Goal: Task Accomplishment & Management: Manage account settings

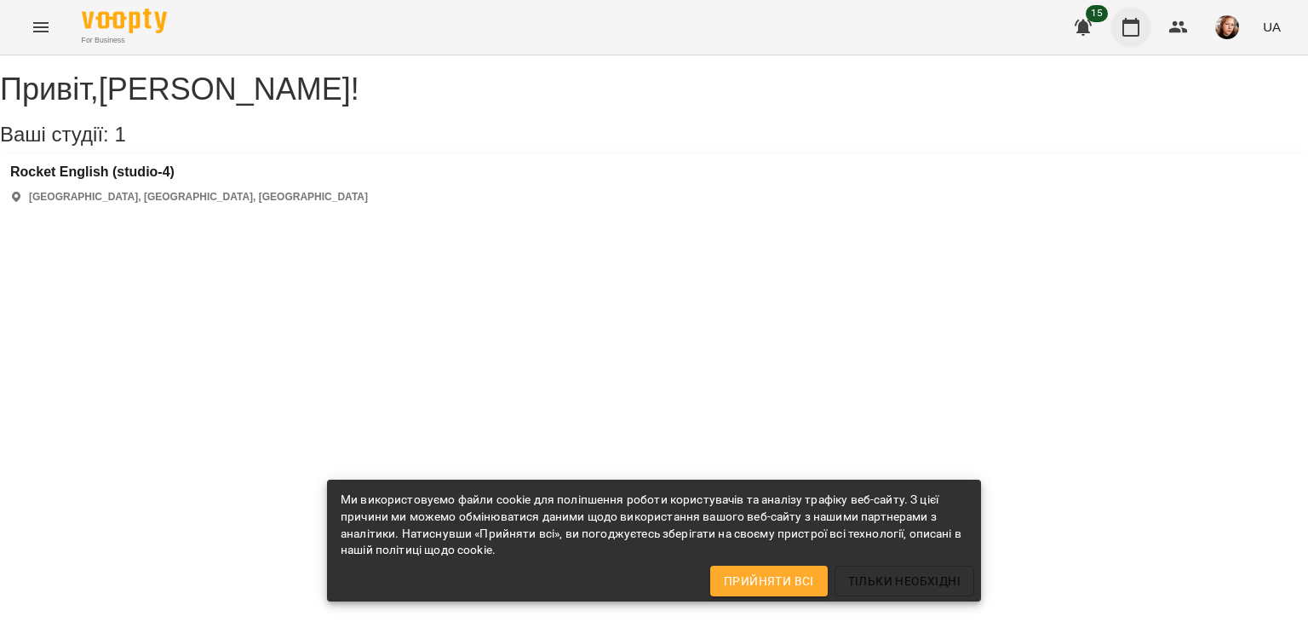
click at [1131, 19] on icon "button" at bounding box center [1131, 27] width 20 height 20
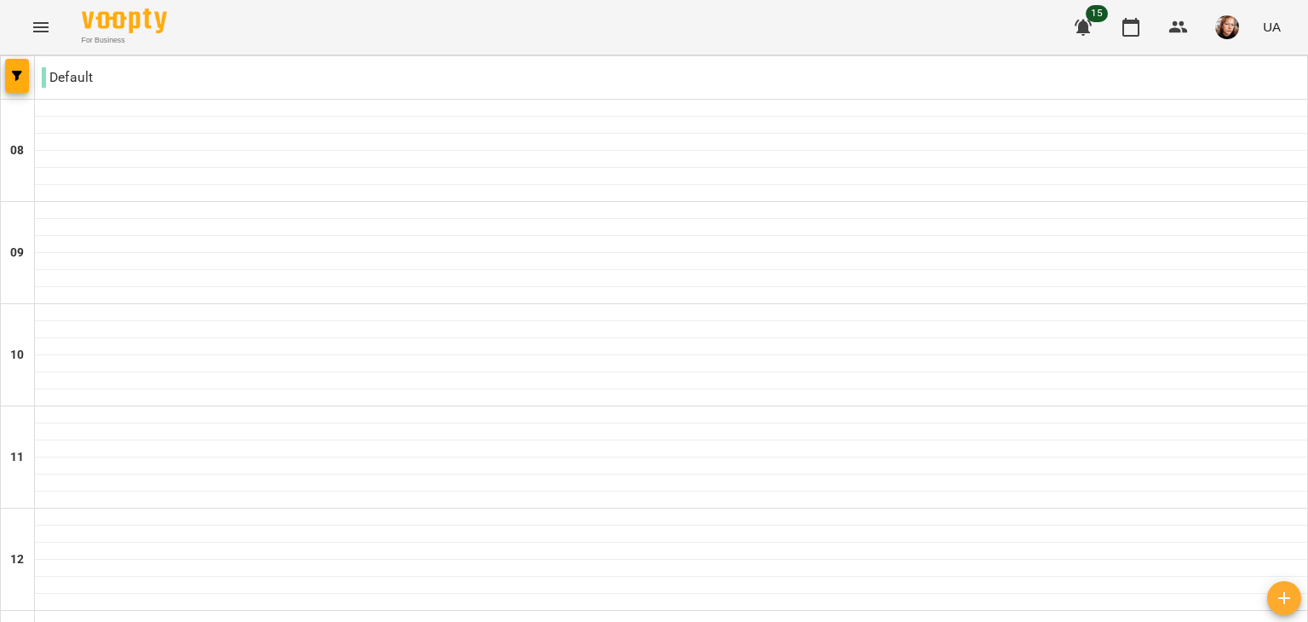
click at [1088, 28] on icon "button" at bounding box center [1083, 28] width 17 height 16
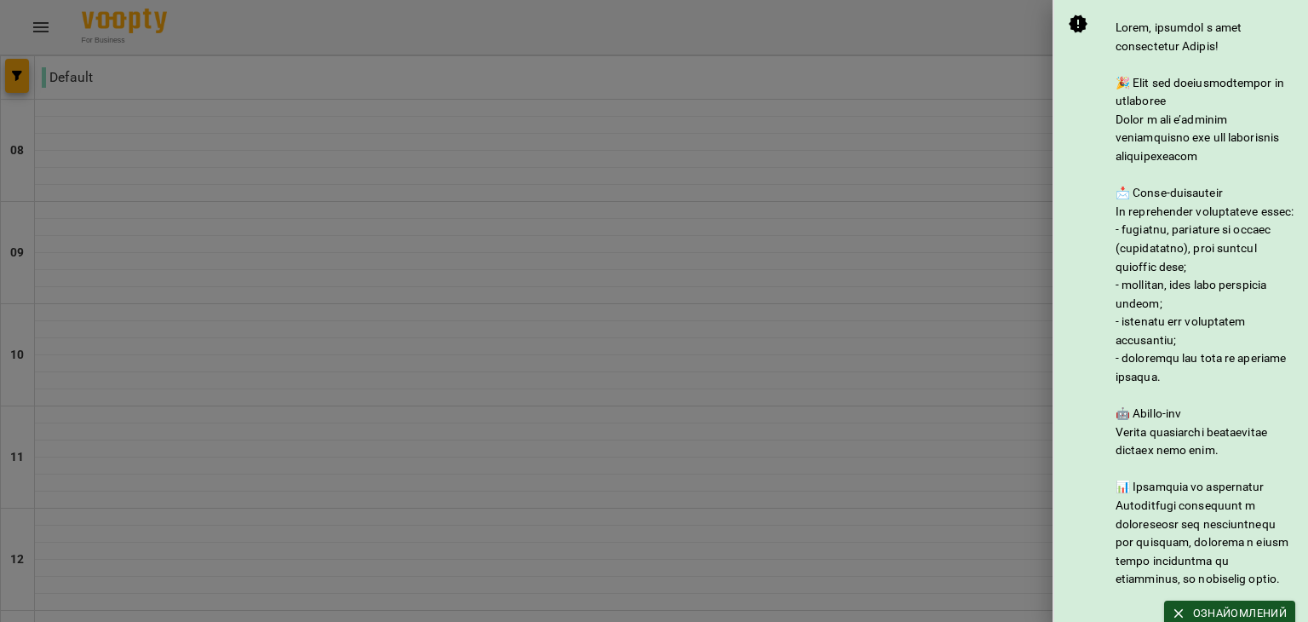
click at [1019, 99] on div at bounding box center [654, 311] width 1308 height 622
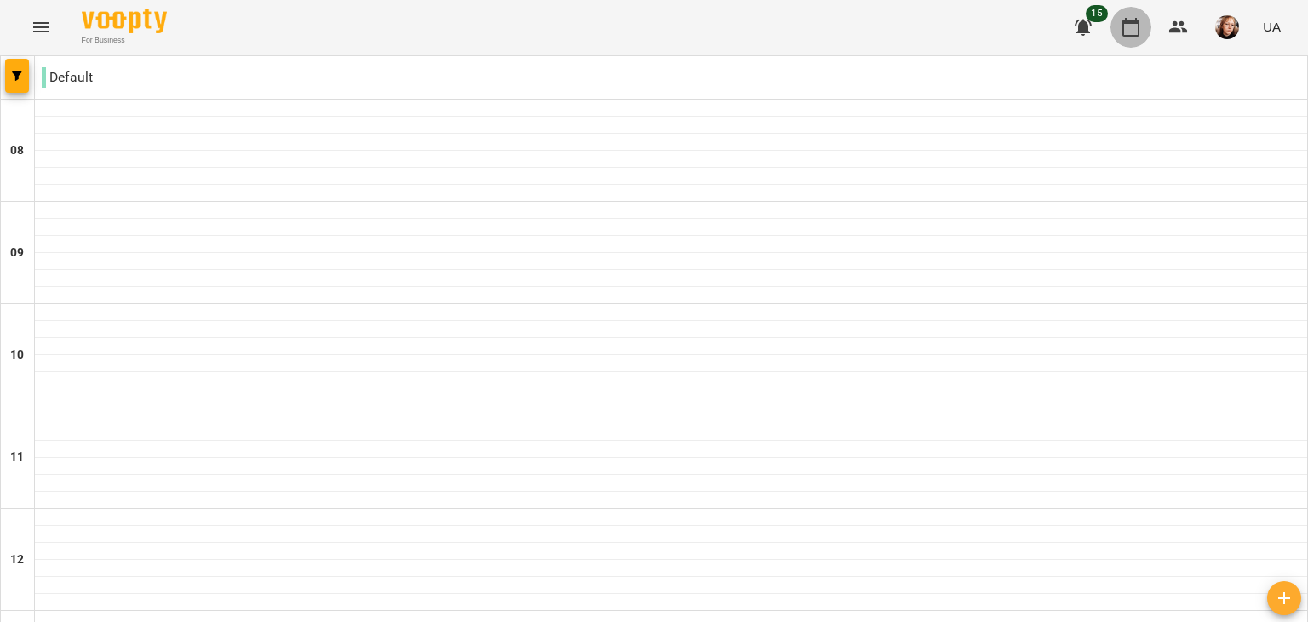
click at [1121, 33] on icon "button" at bounding box center [1131, 27] width 20 height 20
click at [1184, 25] on icon "button" at bounding box center [1178, 27] width 19 height 12
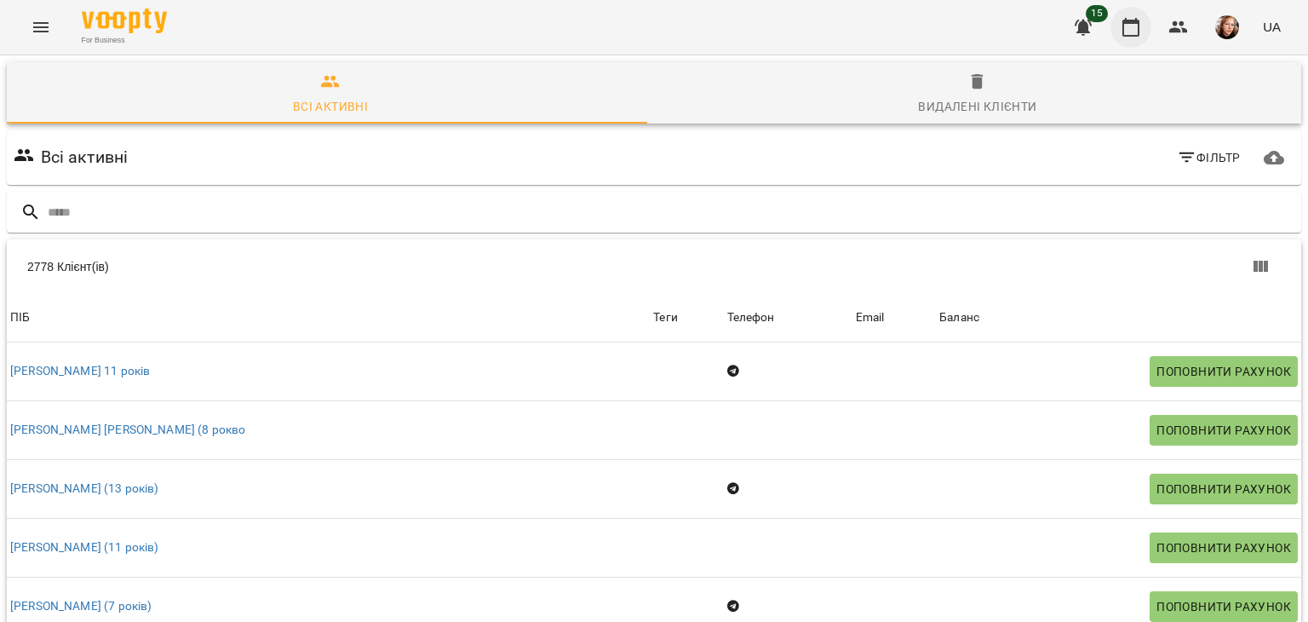
click at [1134, 21] on icon "button" at bounding box center [1130, 27] width 17 height 19
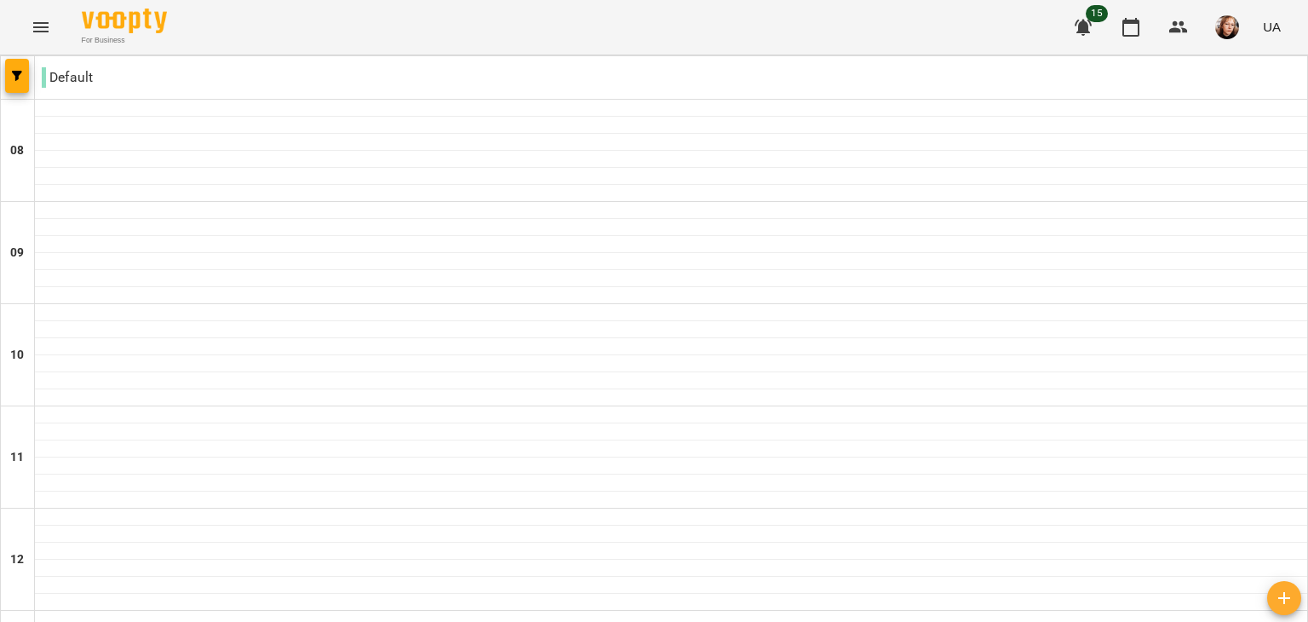
click at [54, 22] on button "Menu" at bounding box center [40, 27] width 41 height 41
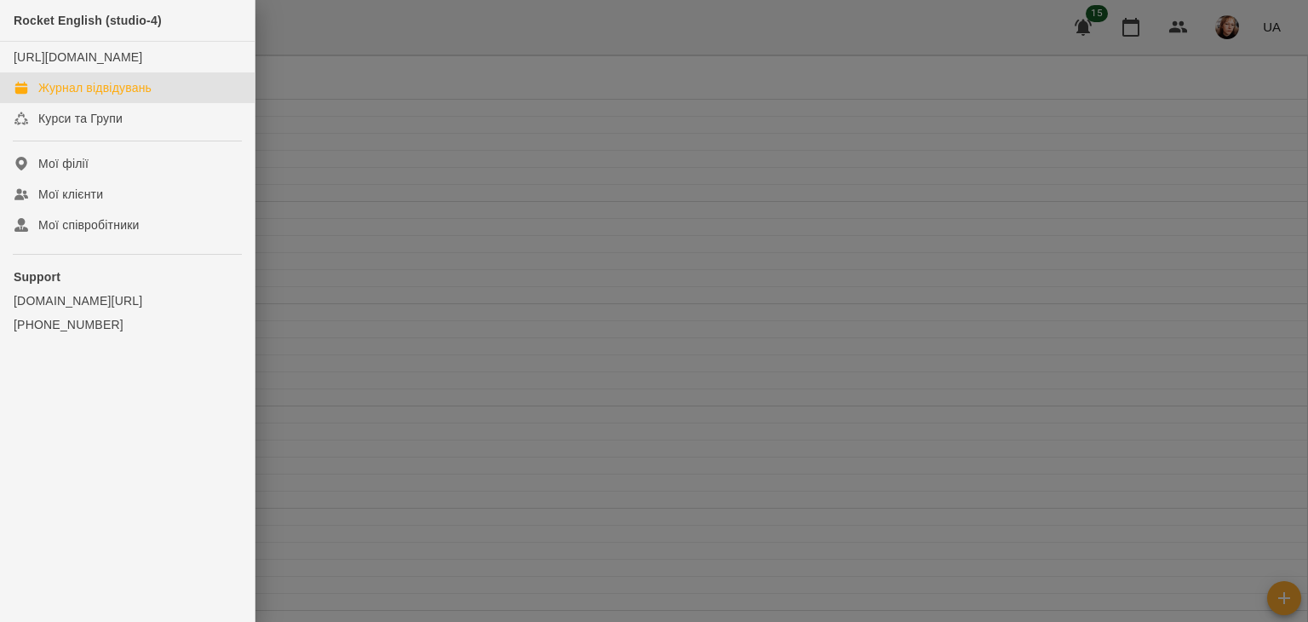
click at [409, 93] on div at bounding box center [654, 311] width 1308 height 622
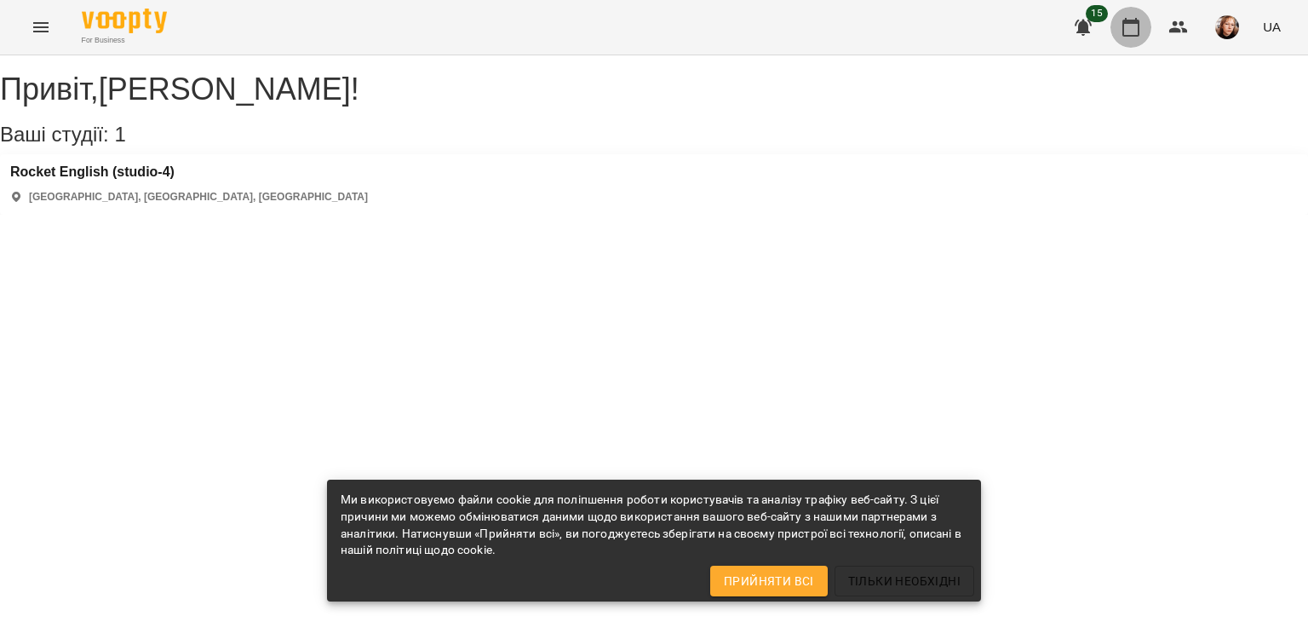
click at [1139, 23] on icon "button" at bounding box center [1130, 27] width 17 height 19
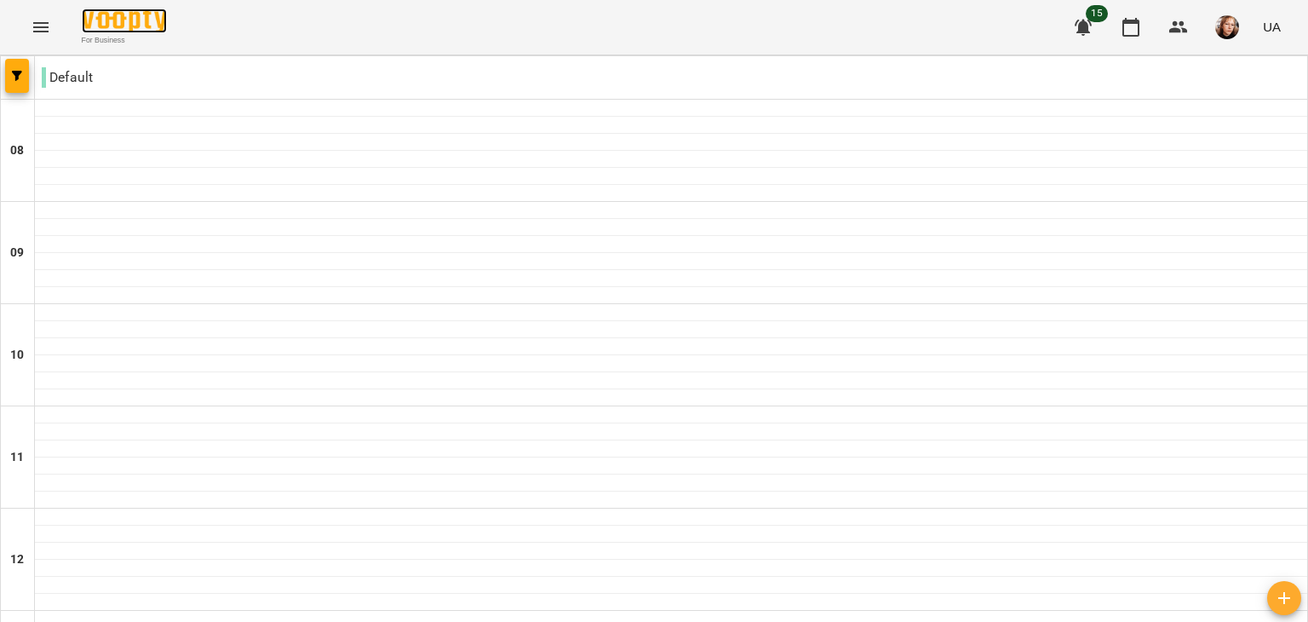
click at [107, 20] on img at bounding box center [124, 21] width 85 height 25
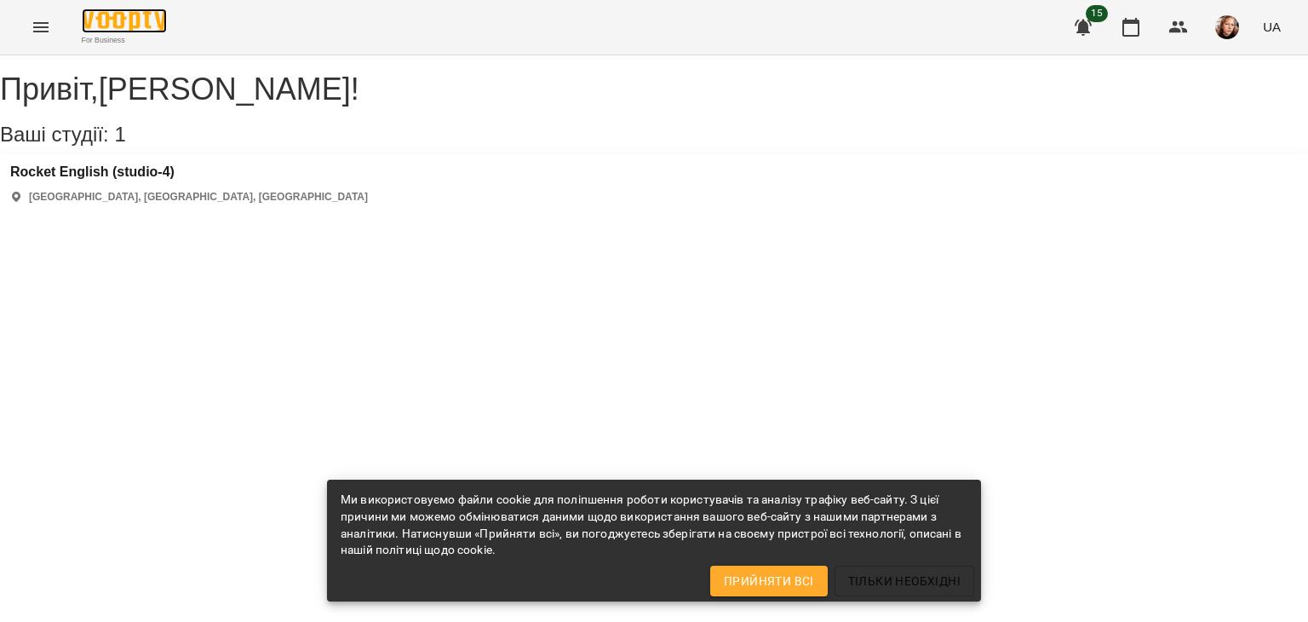
click at [107, 20] on img at bounding box center [124, 21] width 85 height 25
click at [1143, 23] on button "button" at bounding box center [1130, 27] width 41 height 41
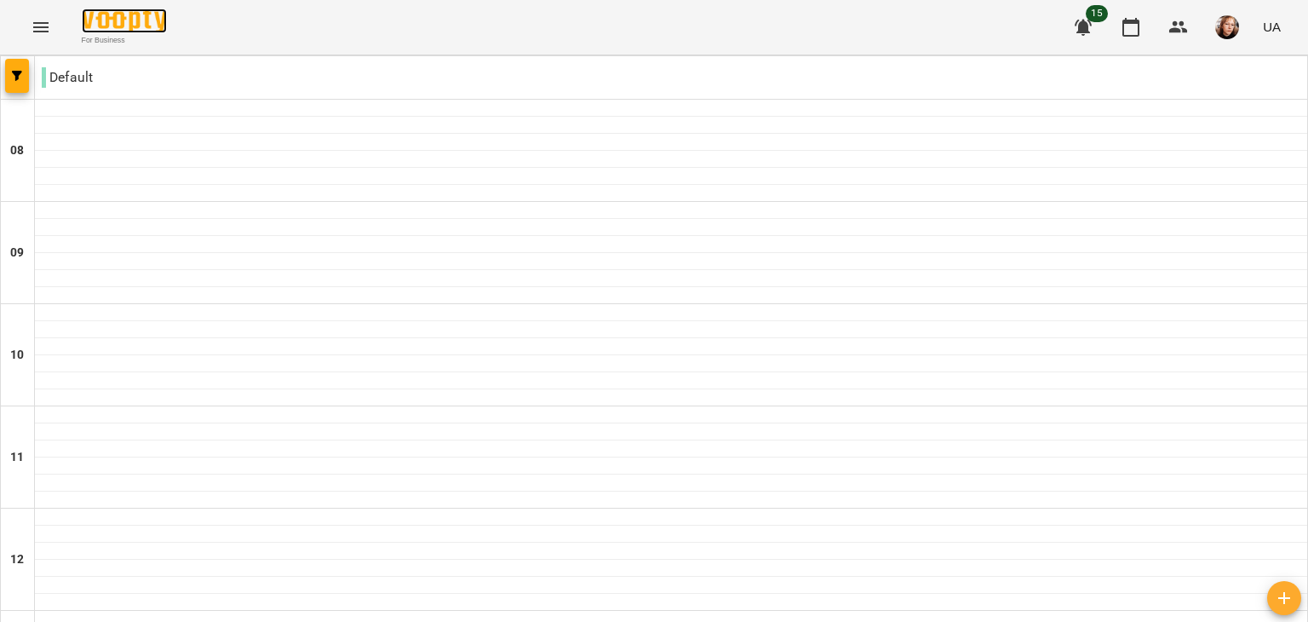
click at [116, 9] on img at bounding box center [124, 21] width 85 height 25
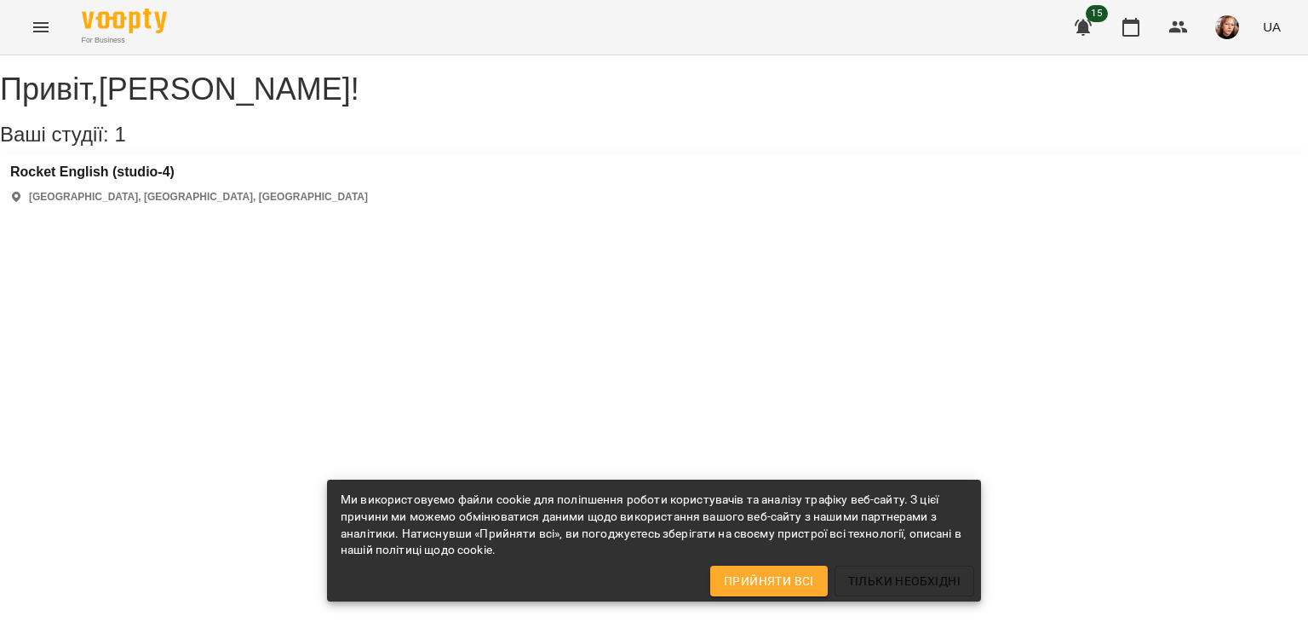
click at [783, 575] on span "Прийняти всі" at bounding box center [769, 580] width 90 height 20
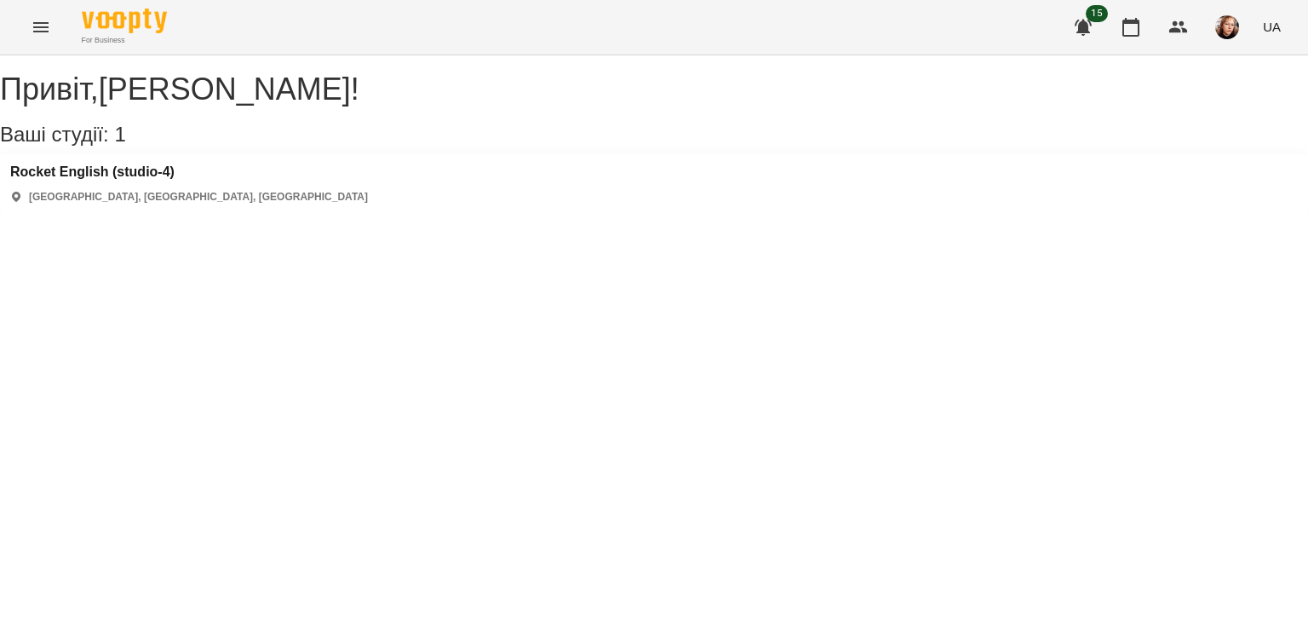
click at [45, 28] on icon "Menu" at bounding box center [41, 27] width 20 height 20
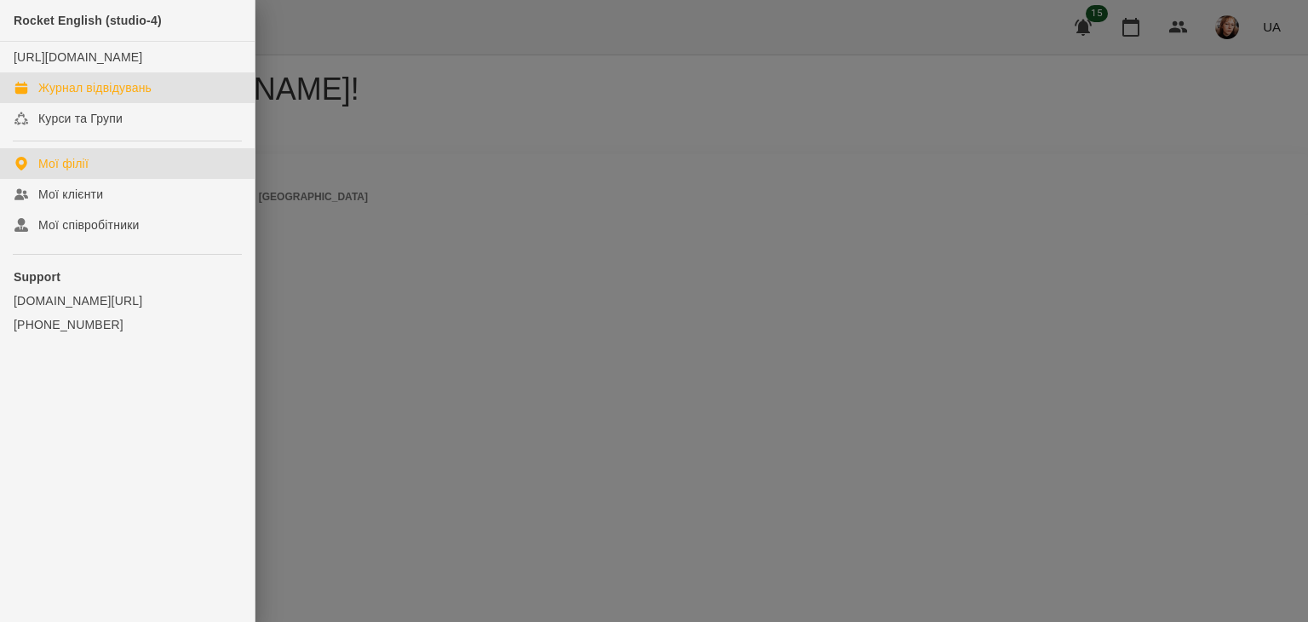
click at [195, 103] on link "Журнал відвідувань" at bounding box center [127, 87] width 255 height 31
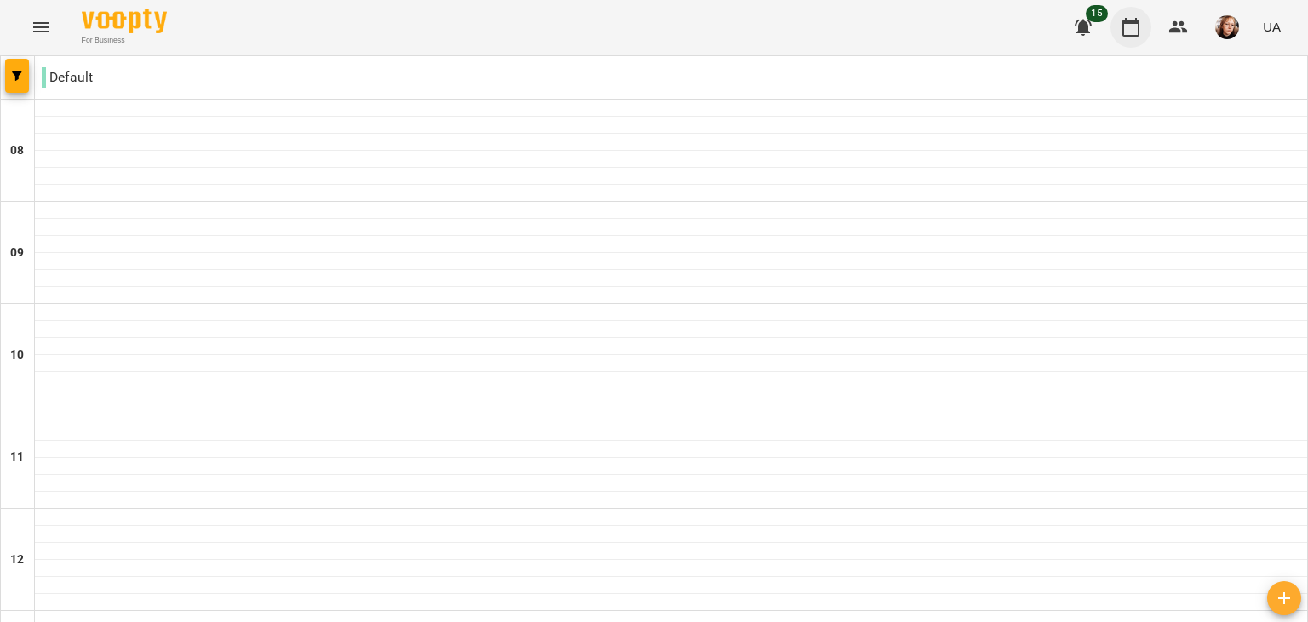
click at [1138, 34] on icon "button" at bounding box center [1131, 27] width 20 height 20
click at [23, 84] on button "button" at bounding box center [17, 76] width 24 height 34
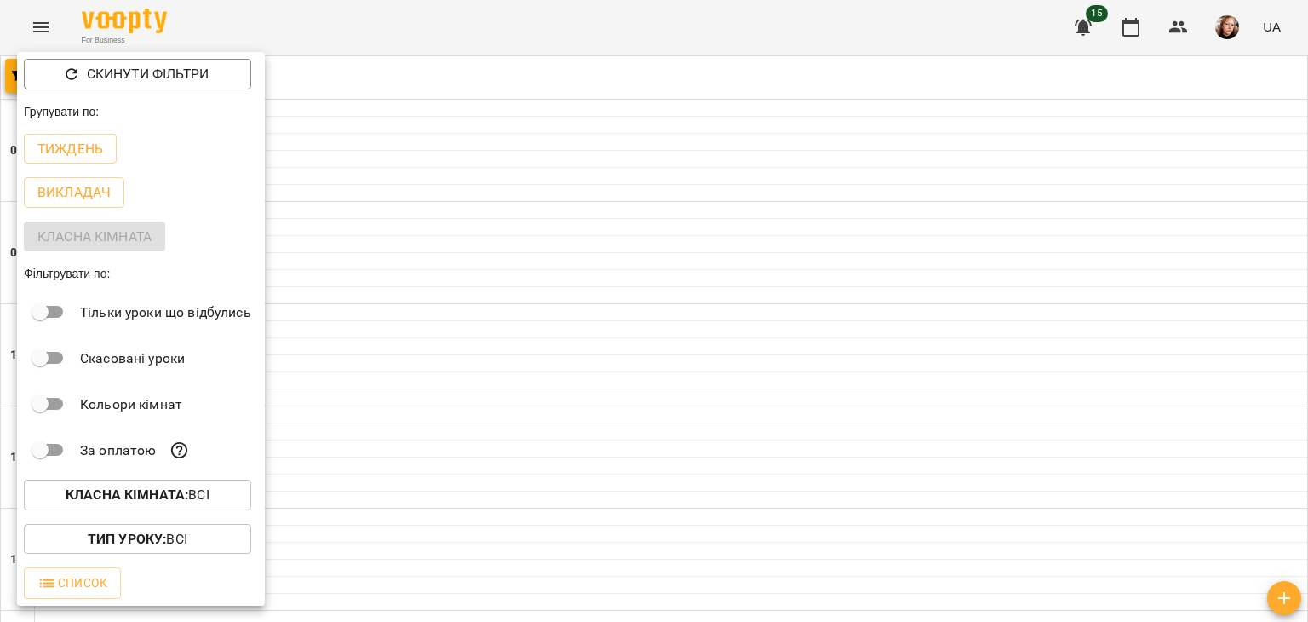
click at [88, 505] on p "Класна кімната : Всі" at bounding box center [138, 494] width 144 height 20
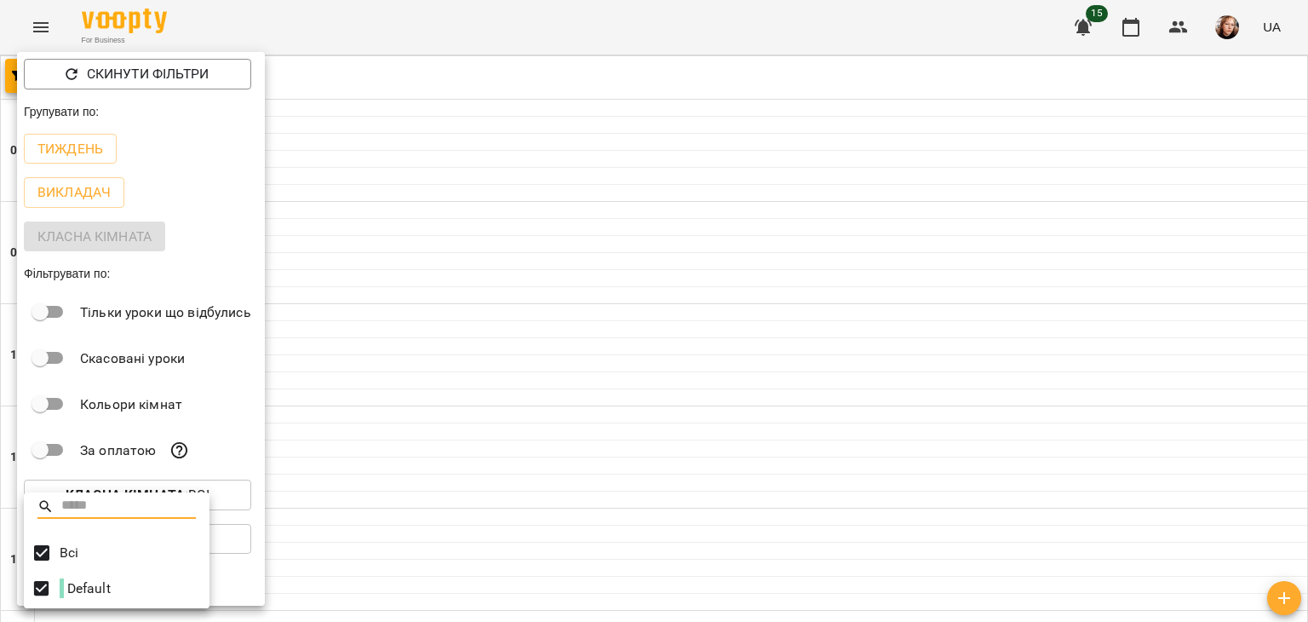
scroll to position [3, 0]
click at [106, 502] on input "text" at bounding box center [128, 505] width 135 height 25
click at [242, 455] on div at bounding box center [654, 311] width 1308 height 622
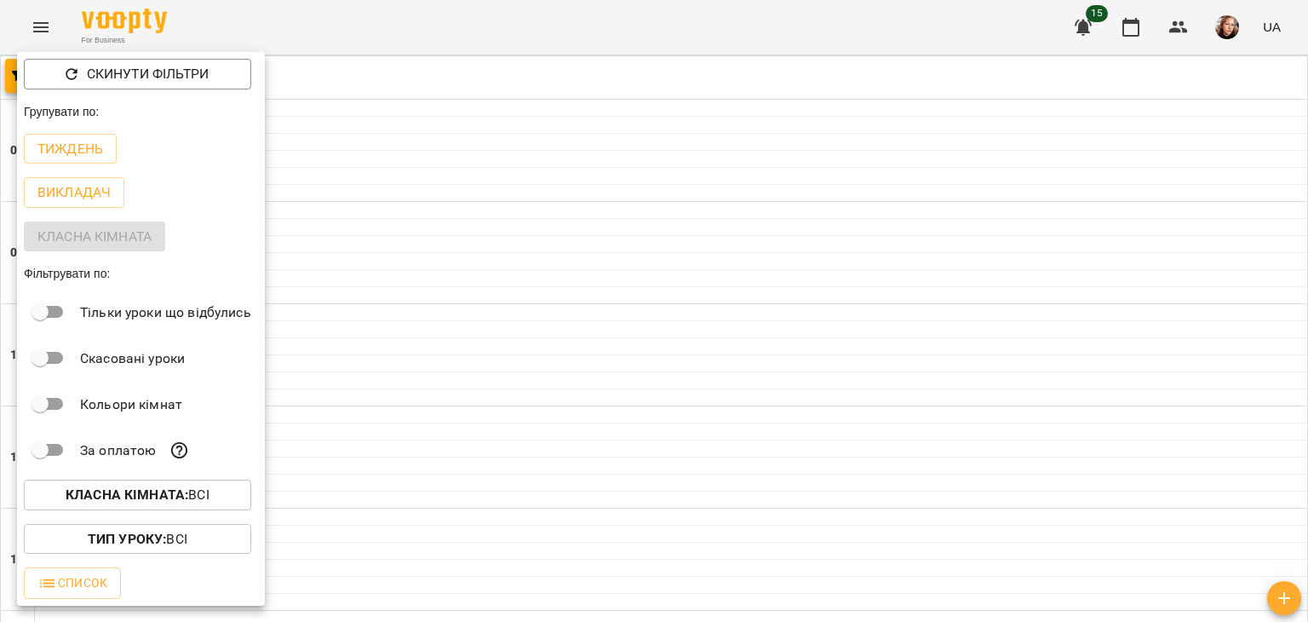
click at [1131, 30] on div at bounding box center [654, 311] width 1308 height 622
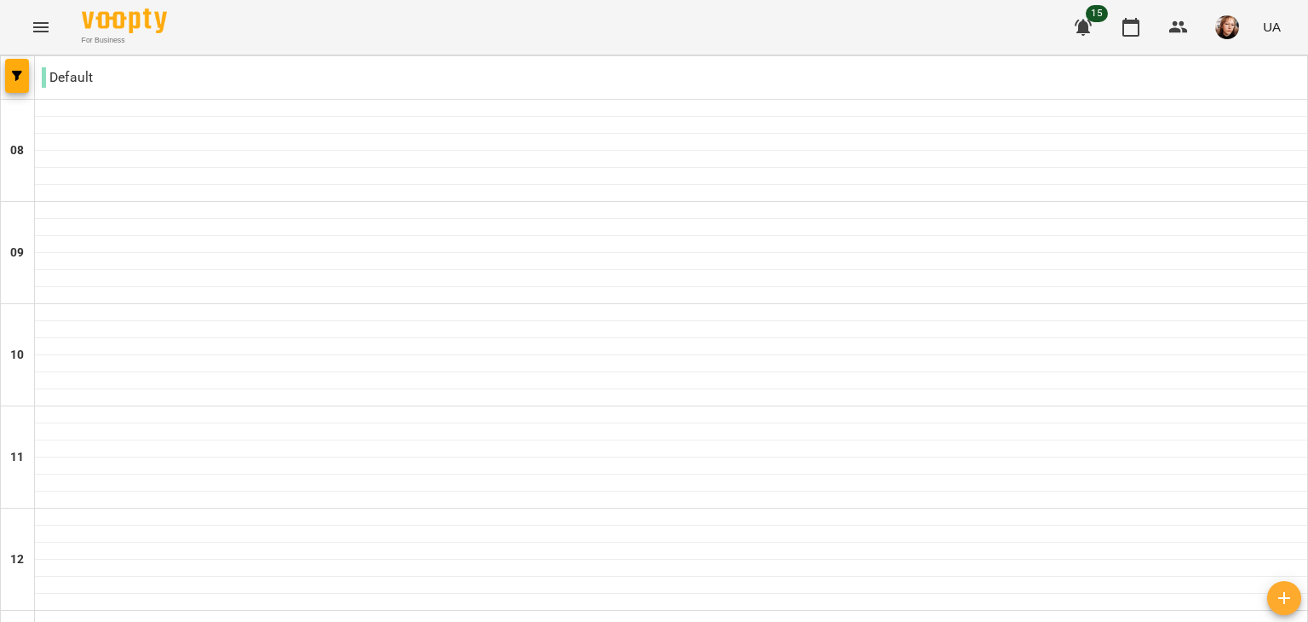
click at [1131, 30] on icon "button" at bounding box center [1131, 27] width 20 height 20
click at [16, 72] on icon "button" at bounding box center [17, 76] width 10 height 10
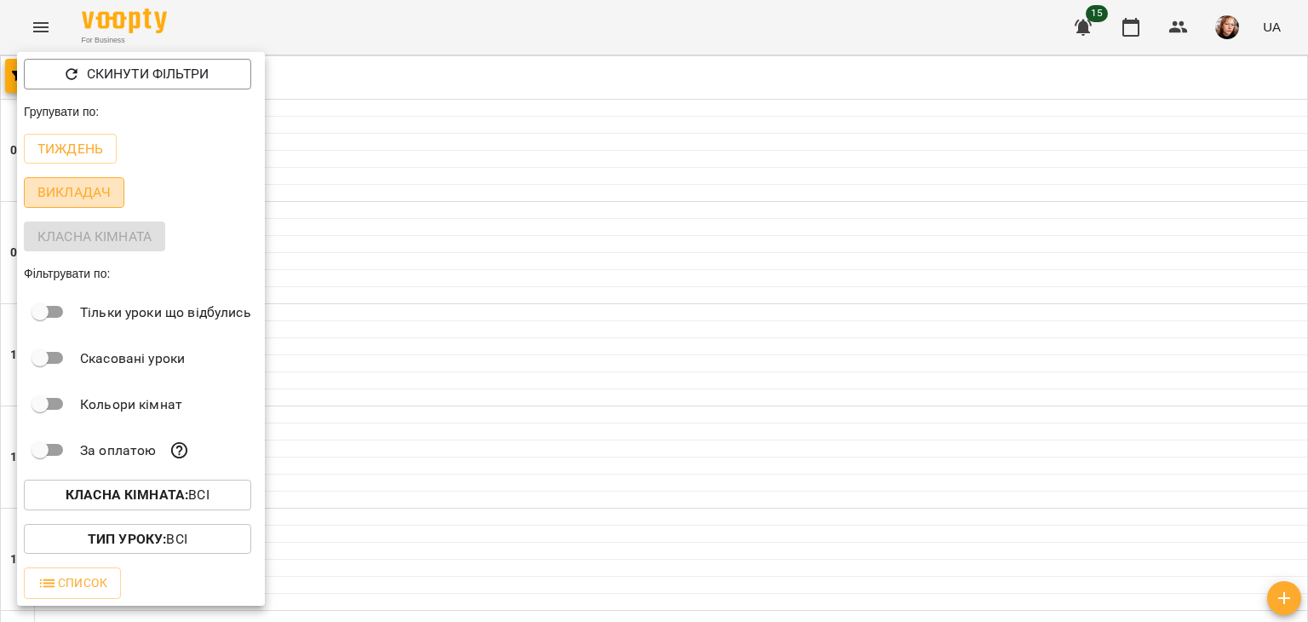
click at [93, 203] on p "Викладач" at bounding box center [73, 192] width 73 height 20
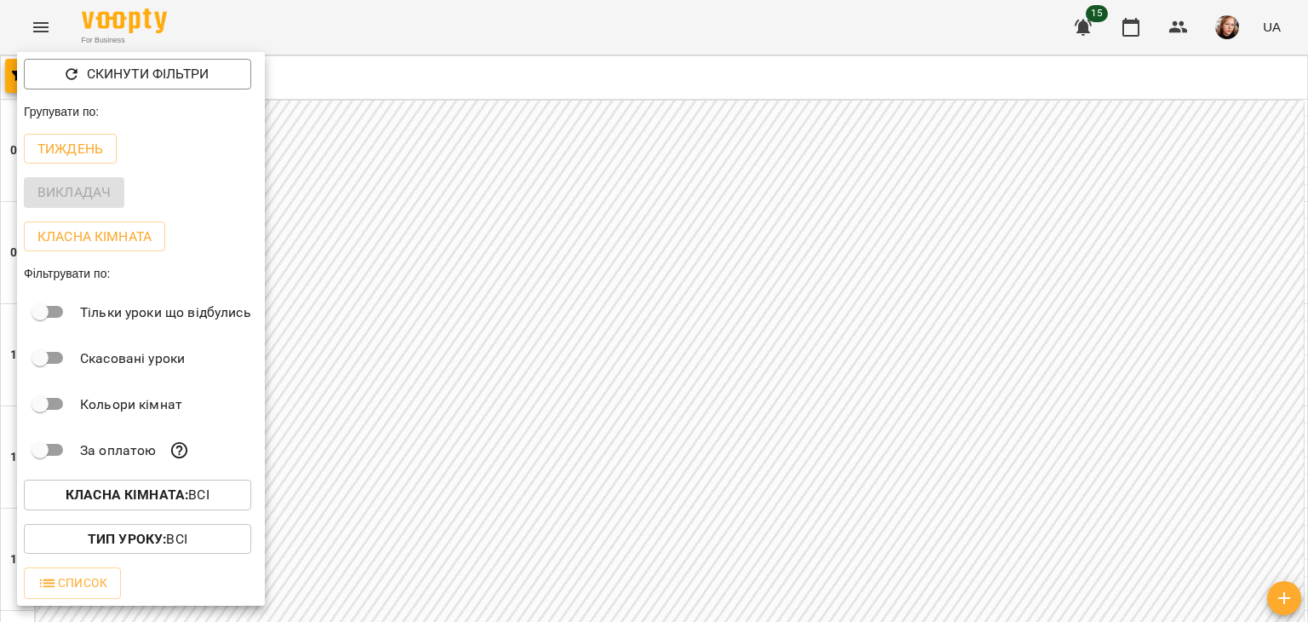
click at [593, 223] on div at bounding box center [654, 311] width 1308 height 622
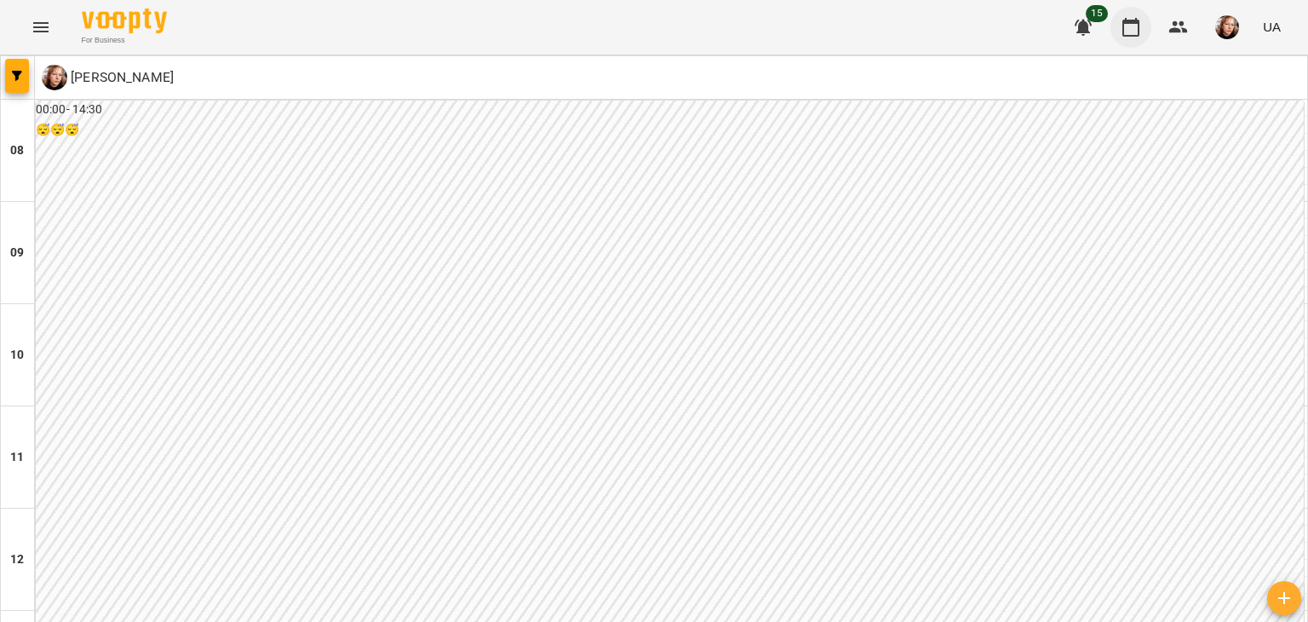
click at [1132, 17] on icon "button" at bounding box center [1131, 27] width 20 height 20
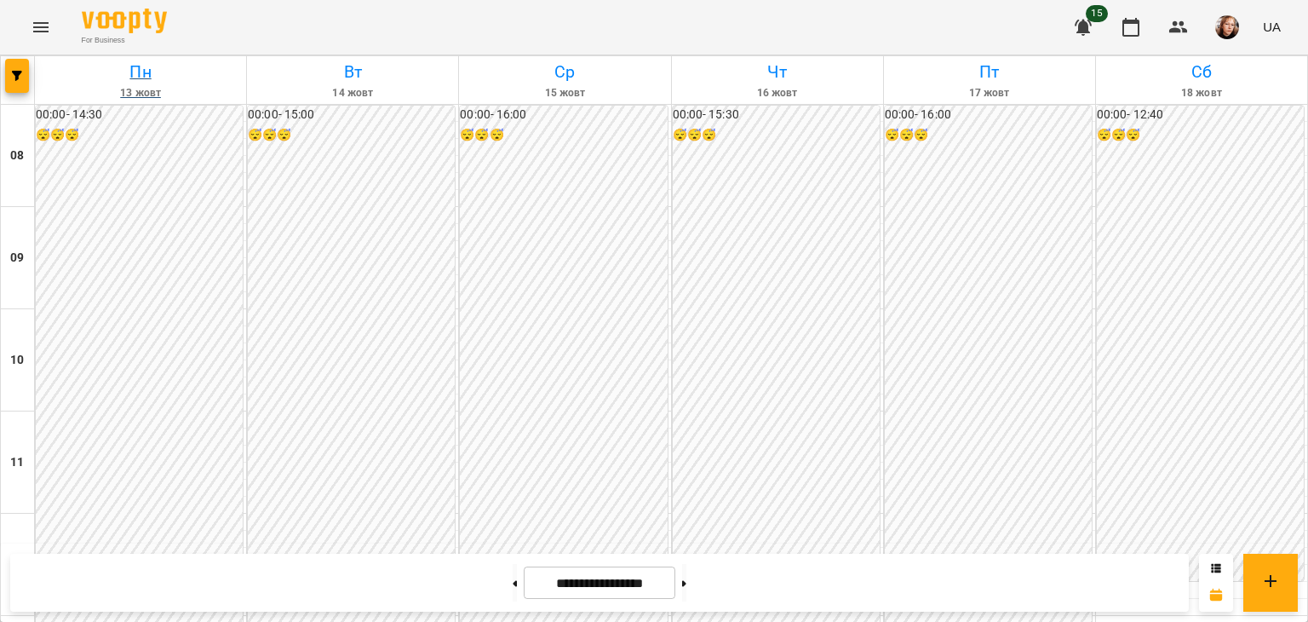
click at [140, 72] on h6 "Пн" at bounding box center [140, 72] width 206 height 26
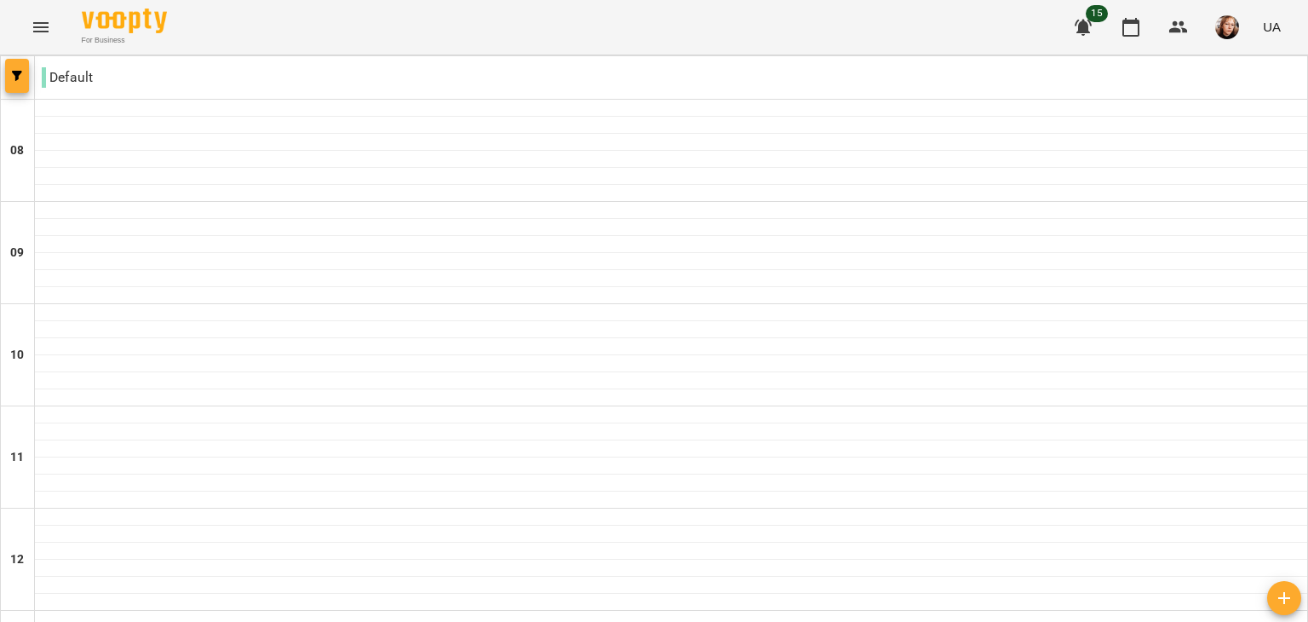
click at [20, 62] on button "button" at bounding box center [17, 76] width 24 height 34
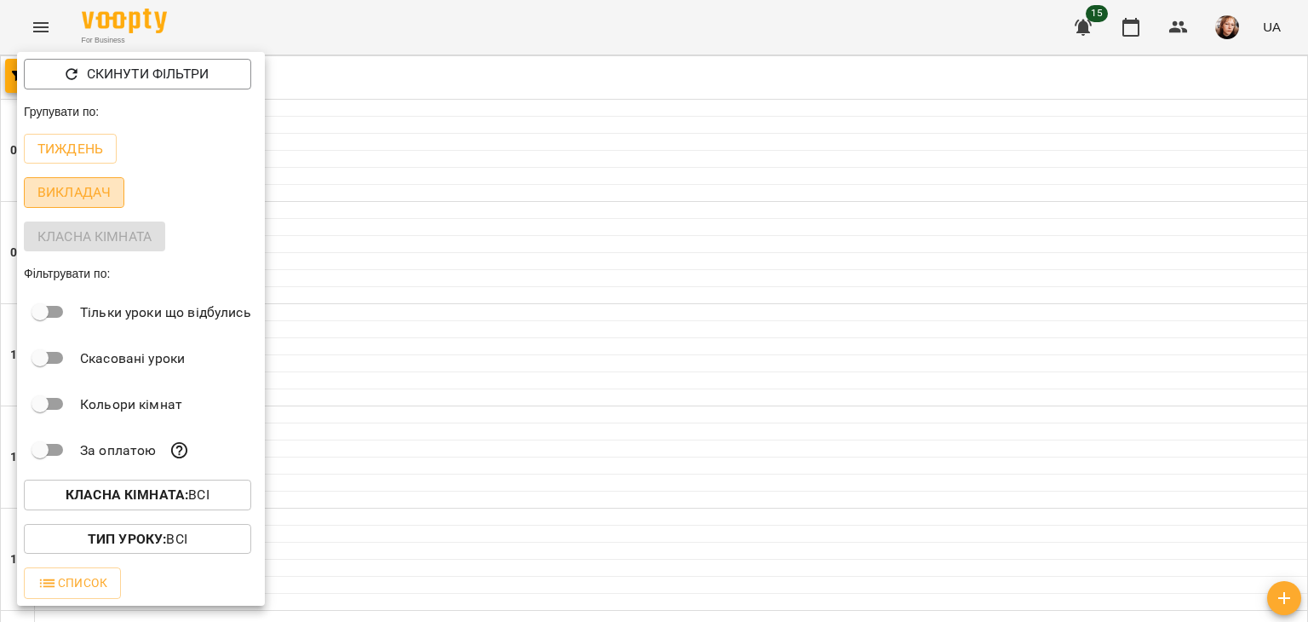
click at [73, 196] on p "Викладач" at bounding box center [73, 192] width 73 height 20
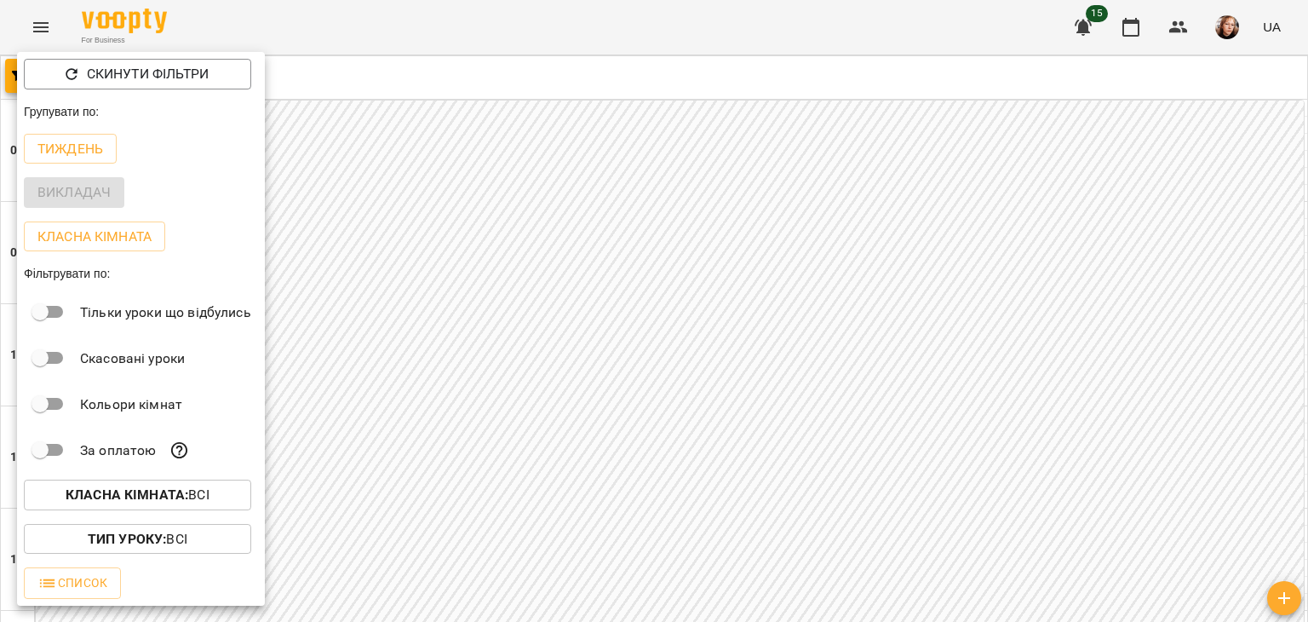
click at [1137, 24] on div at bounding box center [654, 311] width 1308 height 622
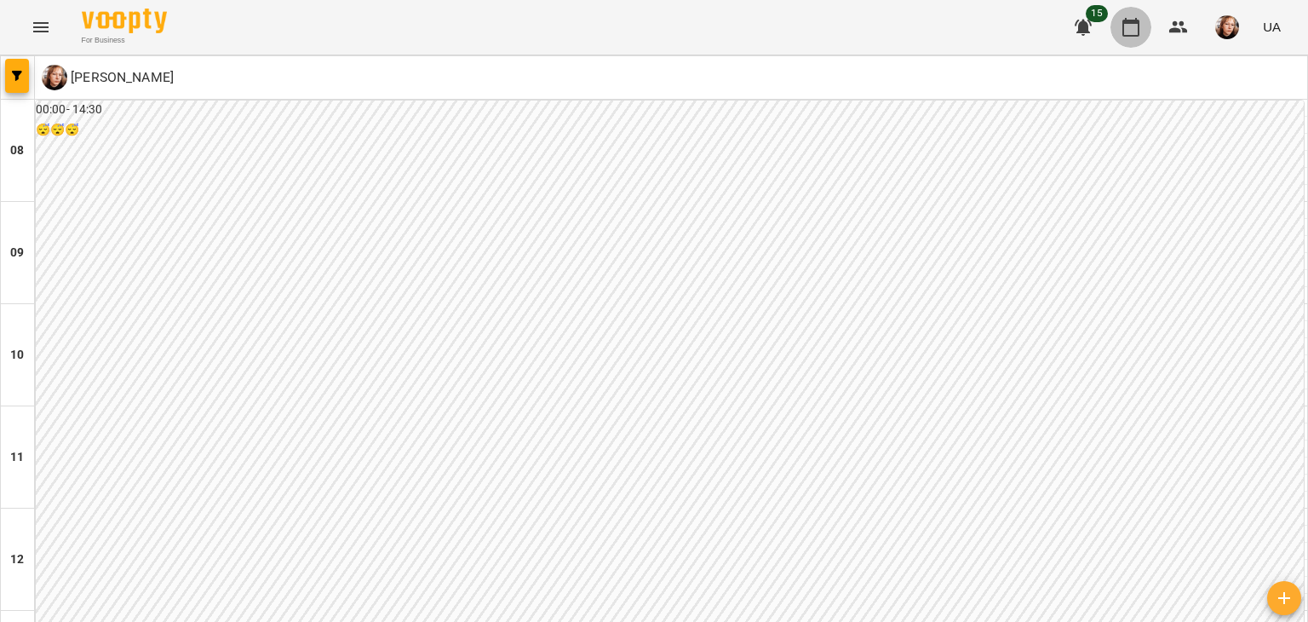
click at [1137, 24] on icon "button" at bounding box center [1131, 27] width 20 height 20
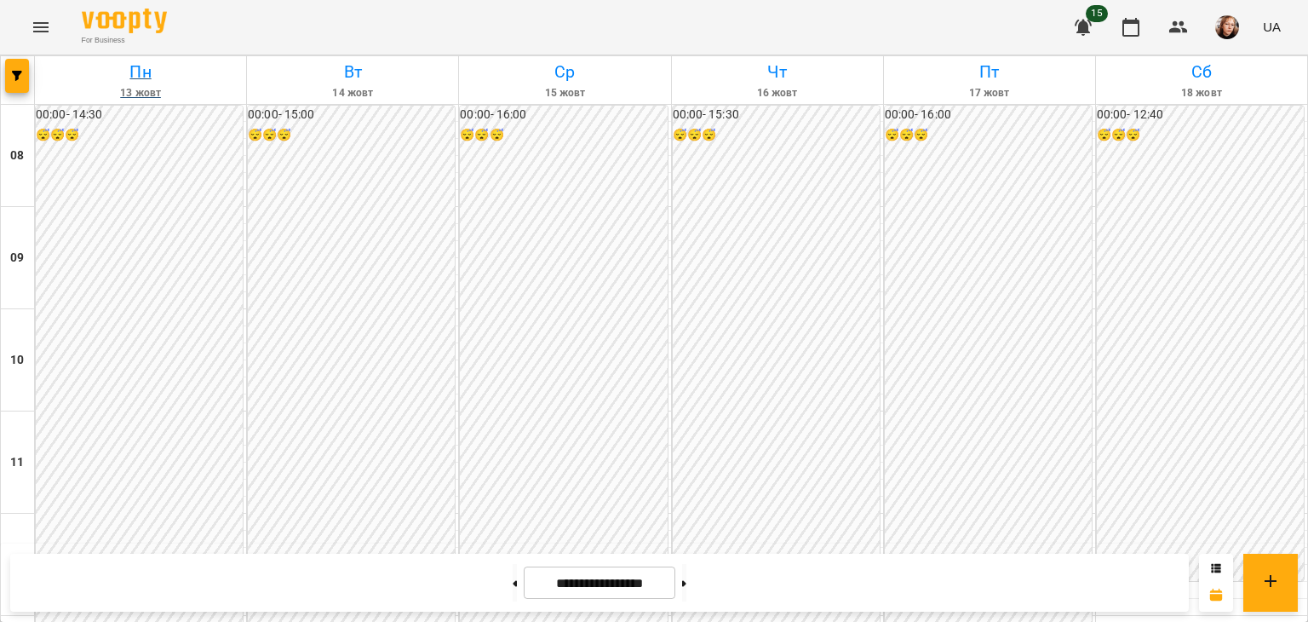
click at [138, 74] on h6 "Пн" at bounding box center [140, 72] width 206 height 26
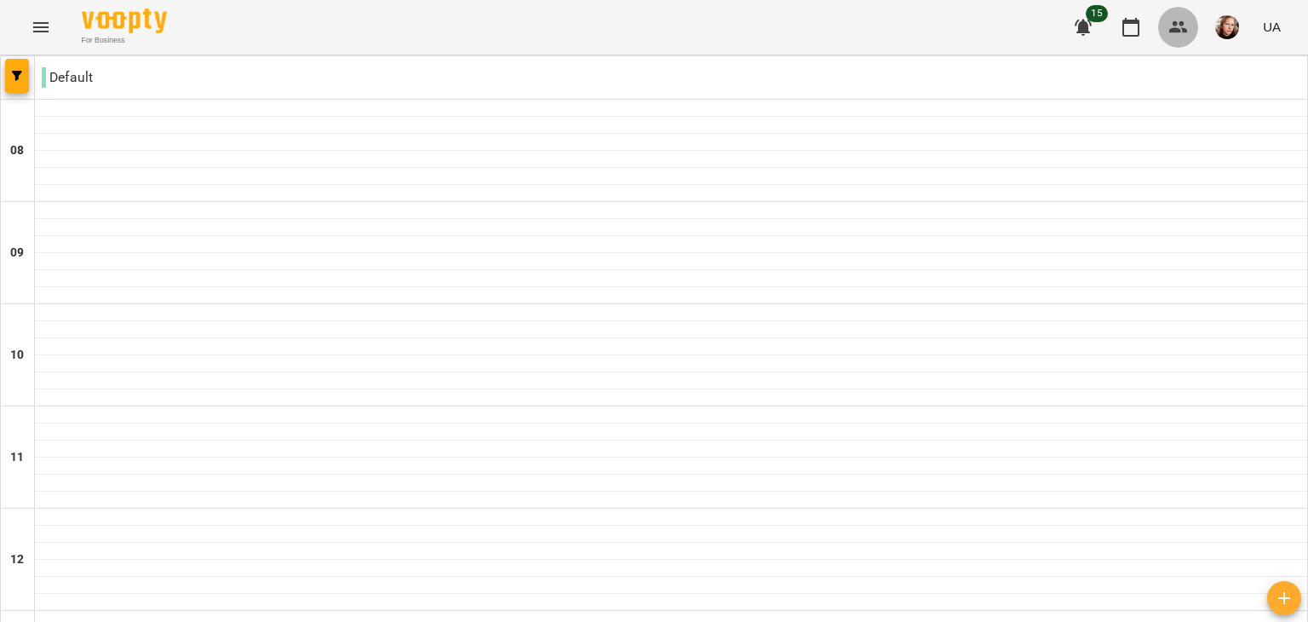
click at [1167, 30] on button "button" at bounding box center [1178, 27] width 41 height 41
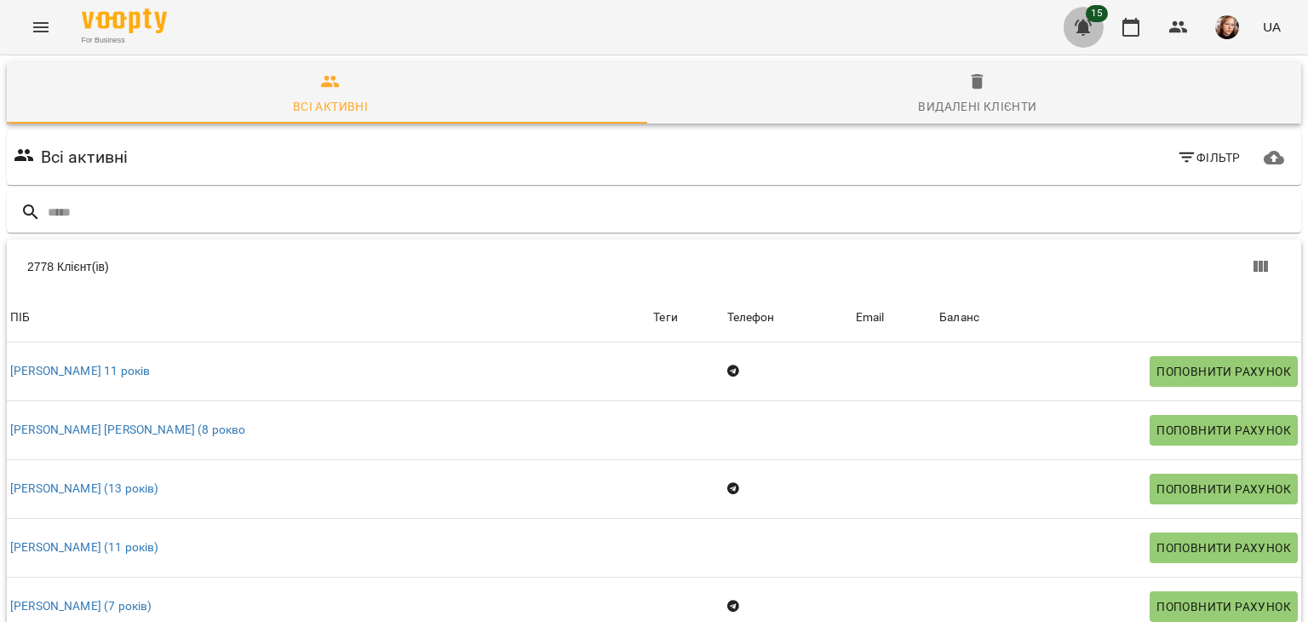
click at [1087, 31] on icon "button" at bounding box center [1083, 28] width 17 height 16
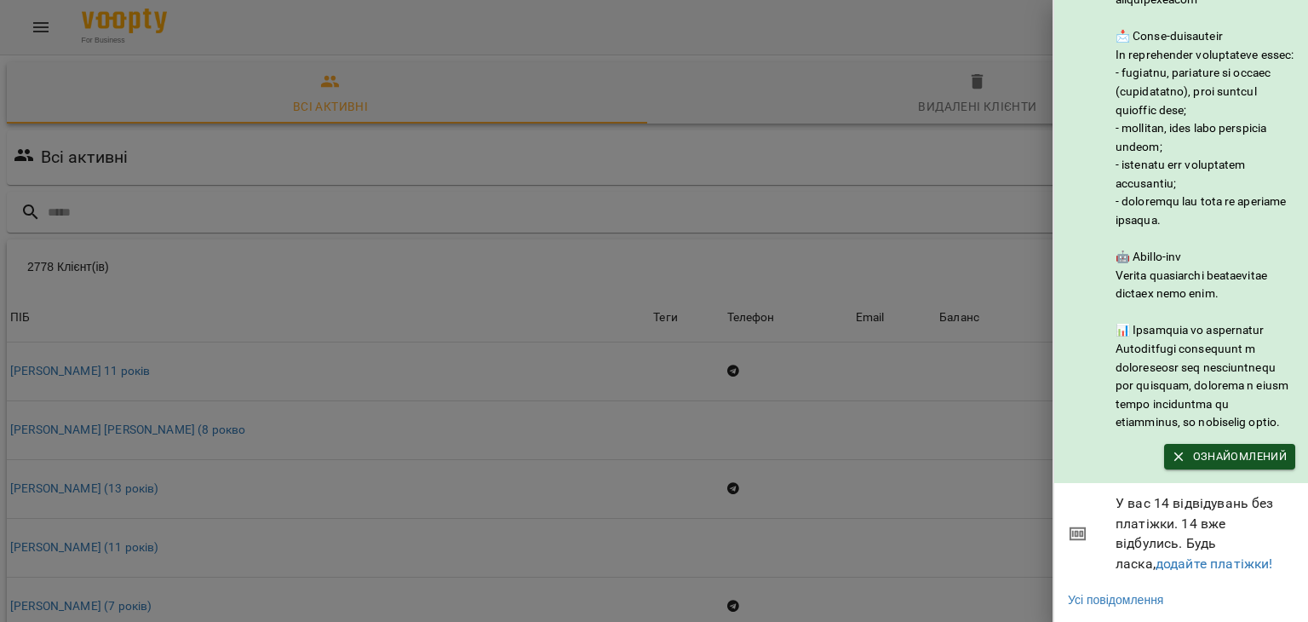
scroll to position [227, 0]
click at [921, 430] on div at bounding box center [654, 311] width 1308 height 622
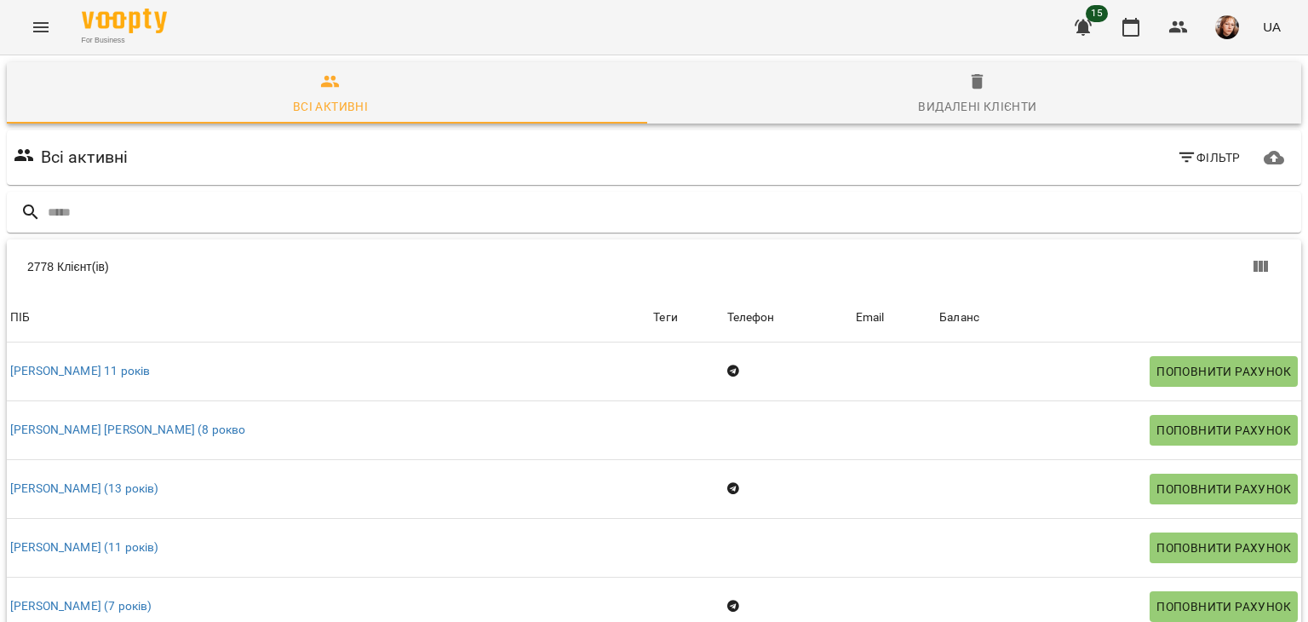
click at [1226, 24] on img "button" at bounding box center [1227, 27] width 24 height 24
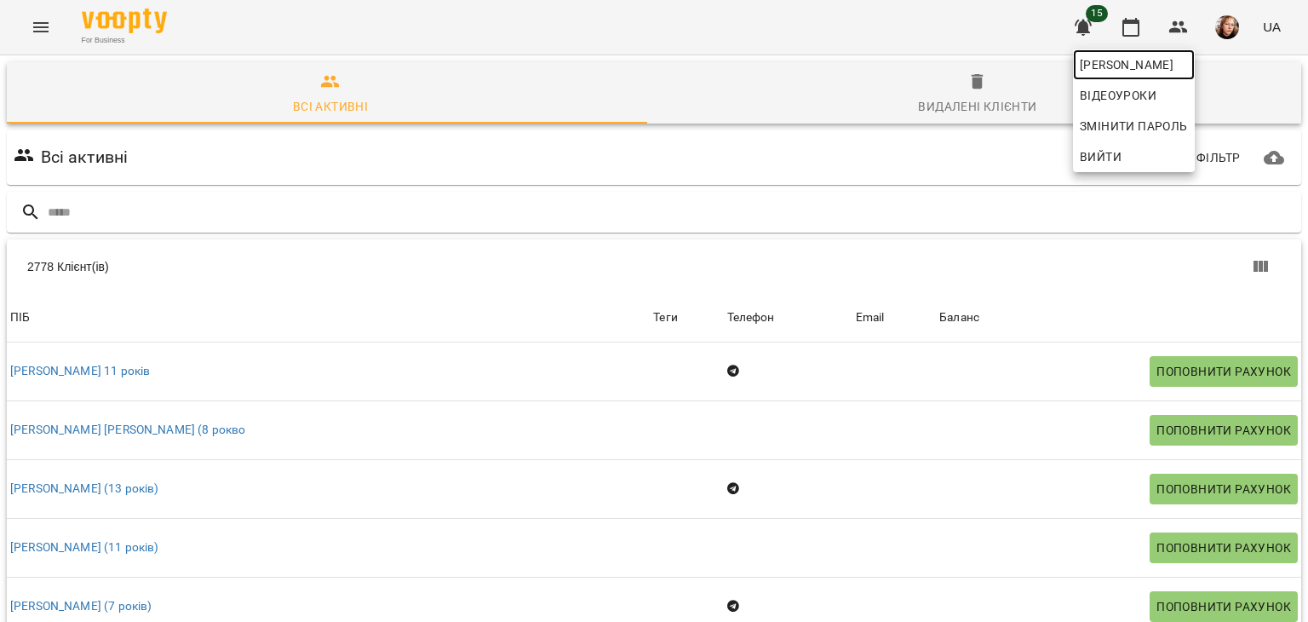
click at [1188, 59] on span "[PERSON_NAME]" at bounding box center [1134, 64] width 108 height 20
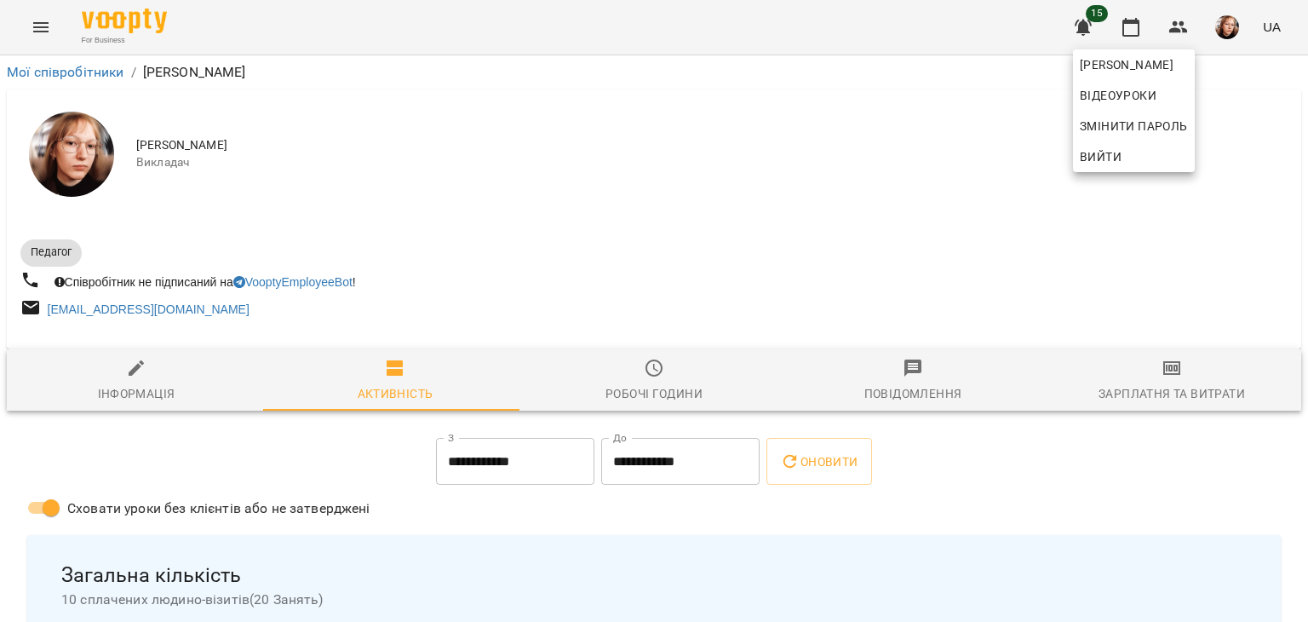
click at [668, 379] on div at bounding box center [654, 311] width 1308 height 622
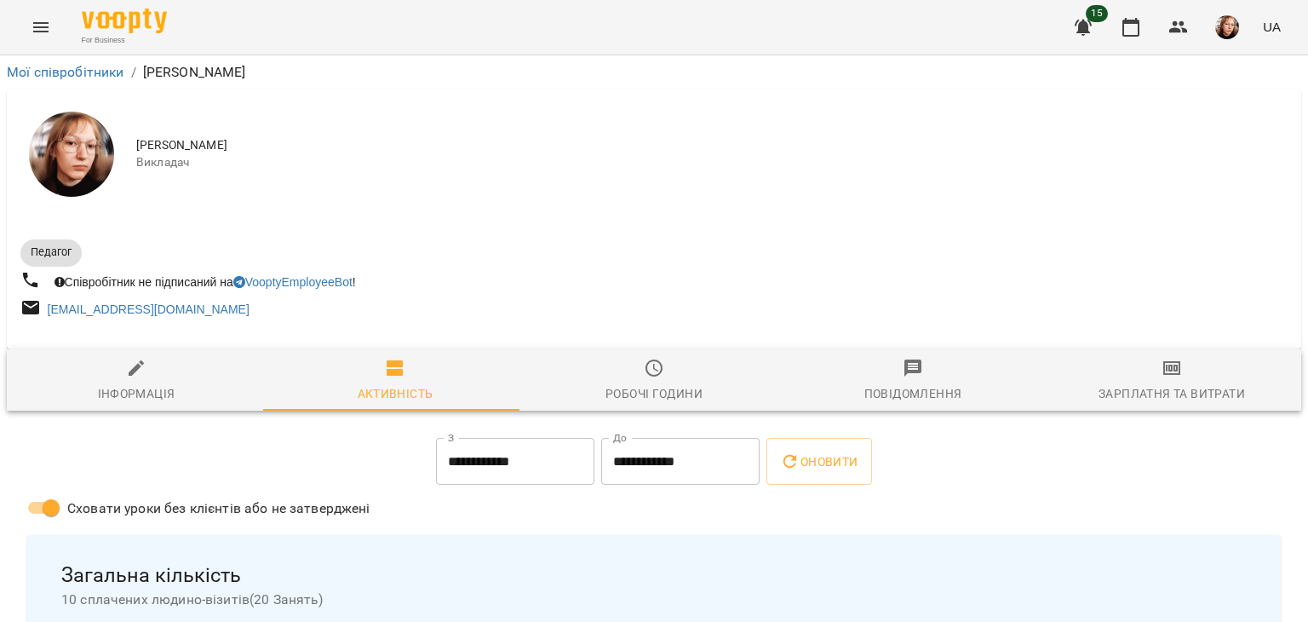
click at [660, 379] on span "Робочі години" at bounding box center [654, 381] width 238 height 46
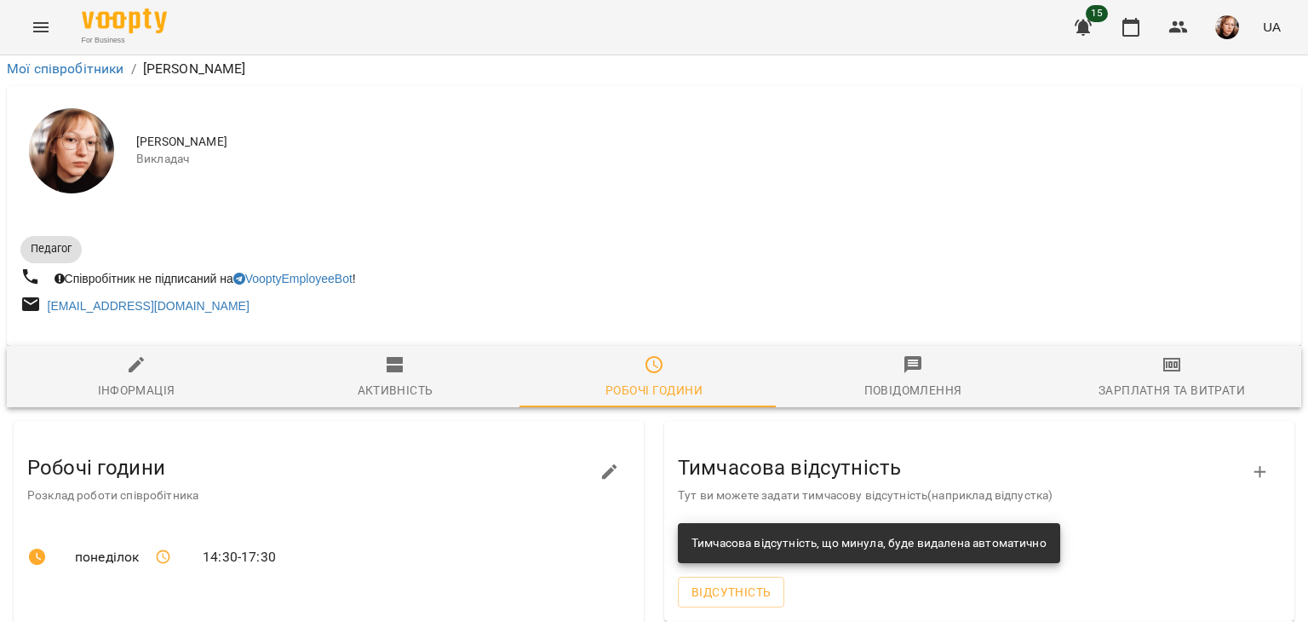
scroll to position [255, 0]
click at [129, 354] on icon "button" at bounding box center [136, 364] width 20 height 20
select select "**"
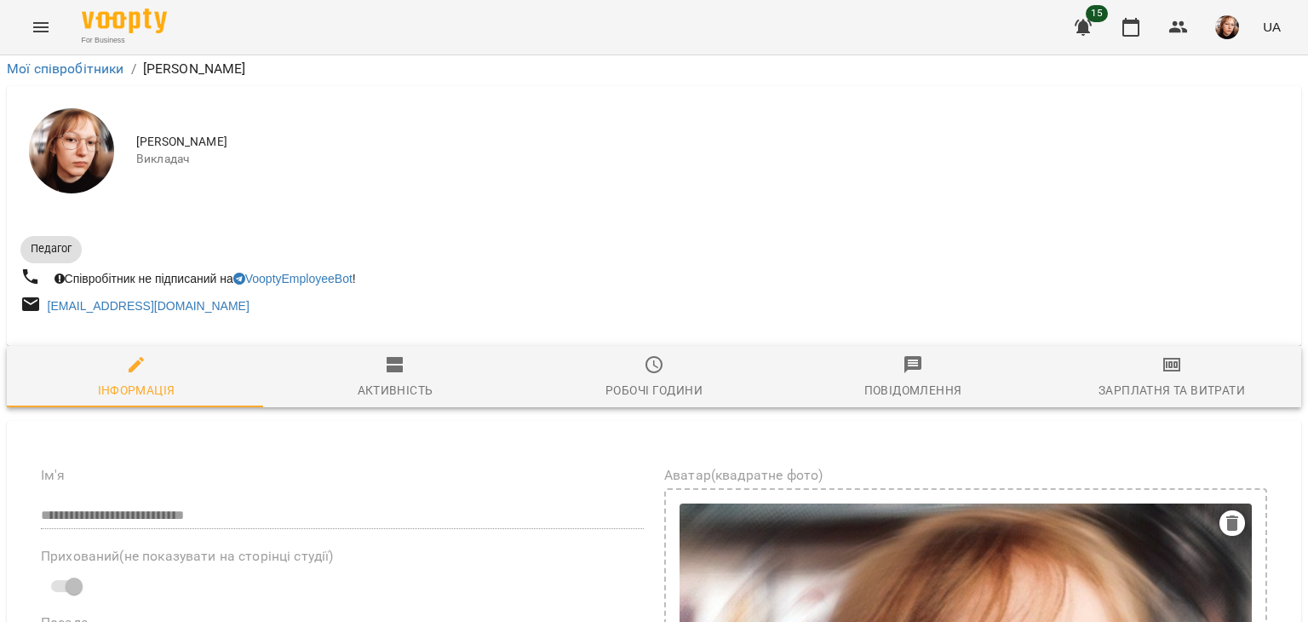
scroll to position [0, 0]
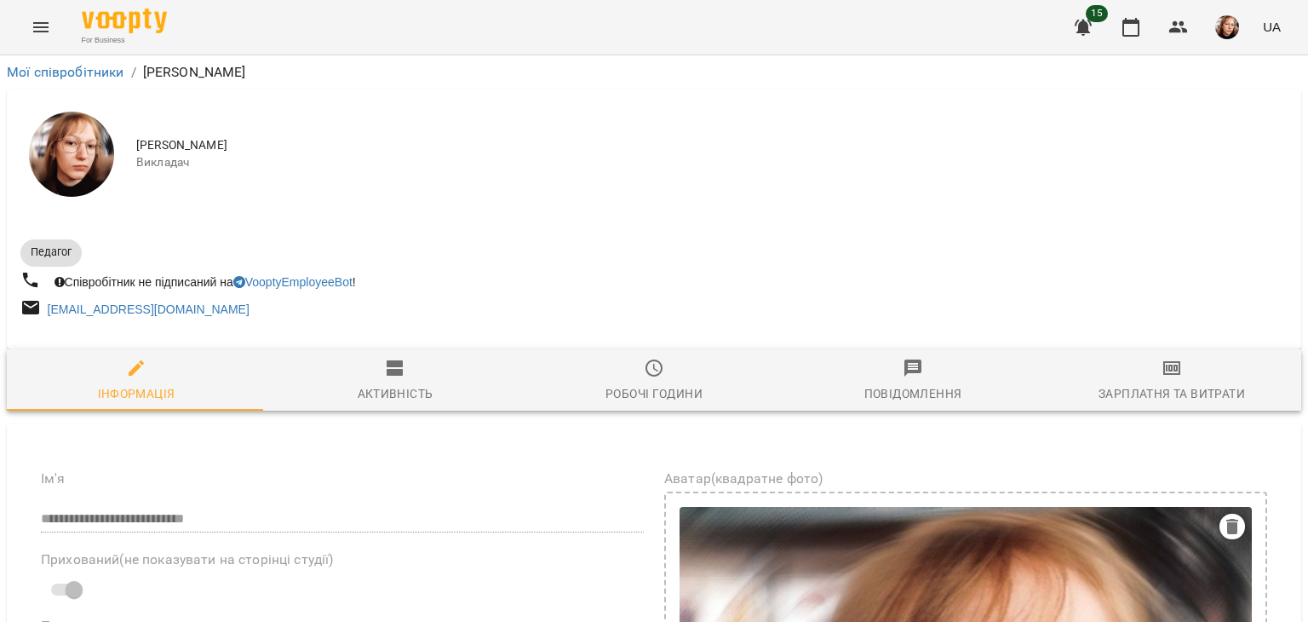
click at [644, 358] on icon "button" at bounding box center [654, 368] width 20 height 20
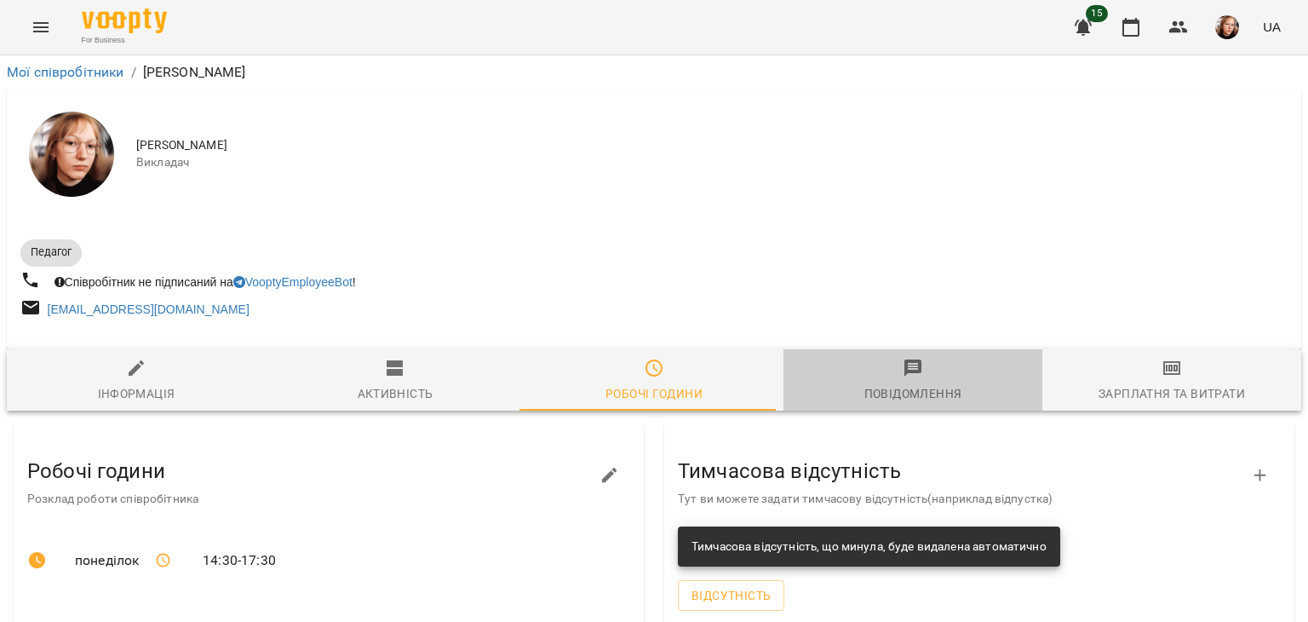
click at [941, 387] on div "Повідомлення" at bounding box center [913, 393] width 98 height 20
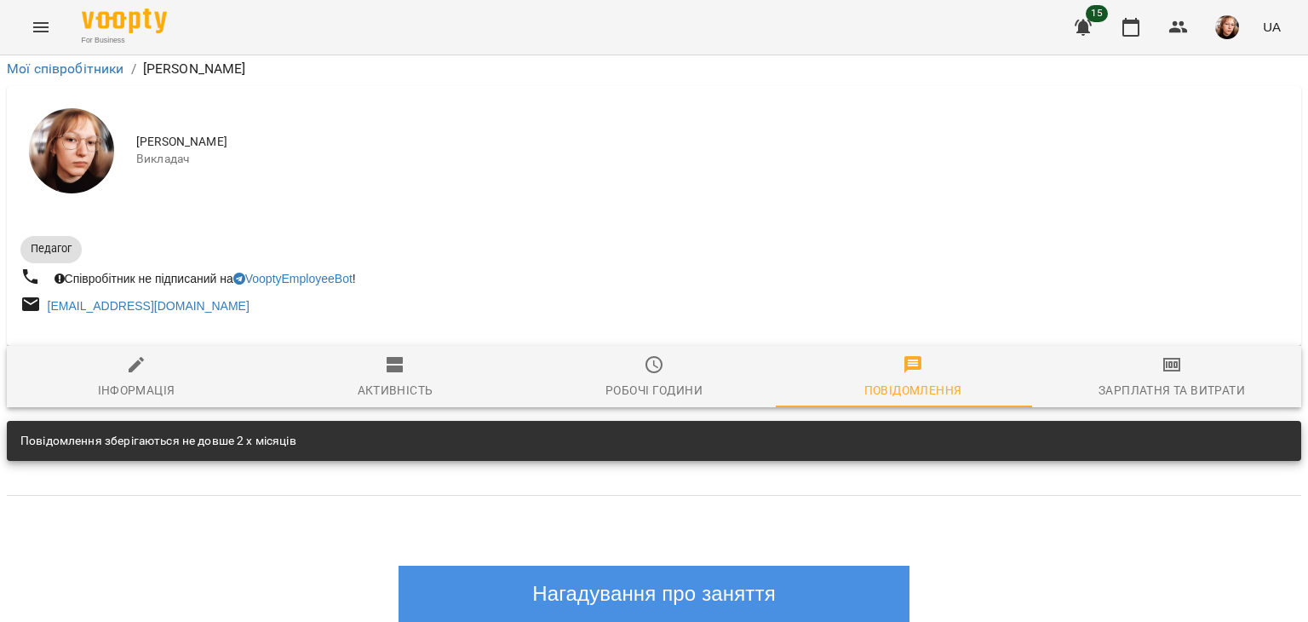
scroll to position [341, 0]
click at [496, 582] on h1 "Нагадування про заняття" at bounding box center [654, 593] width 477 height 22
click at [662, 582] on h1 "Нагадування про заняття" at bounding box center [654, 593] width 477 height 22
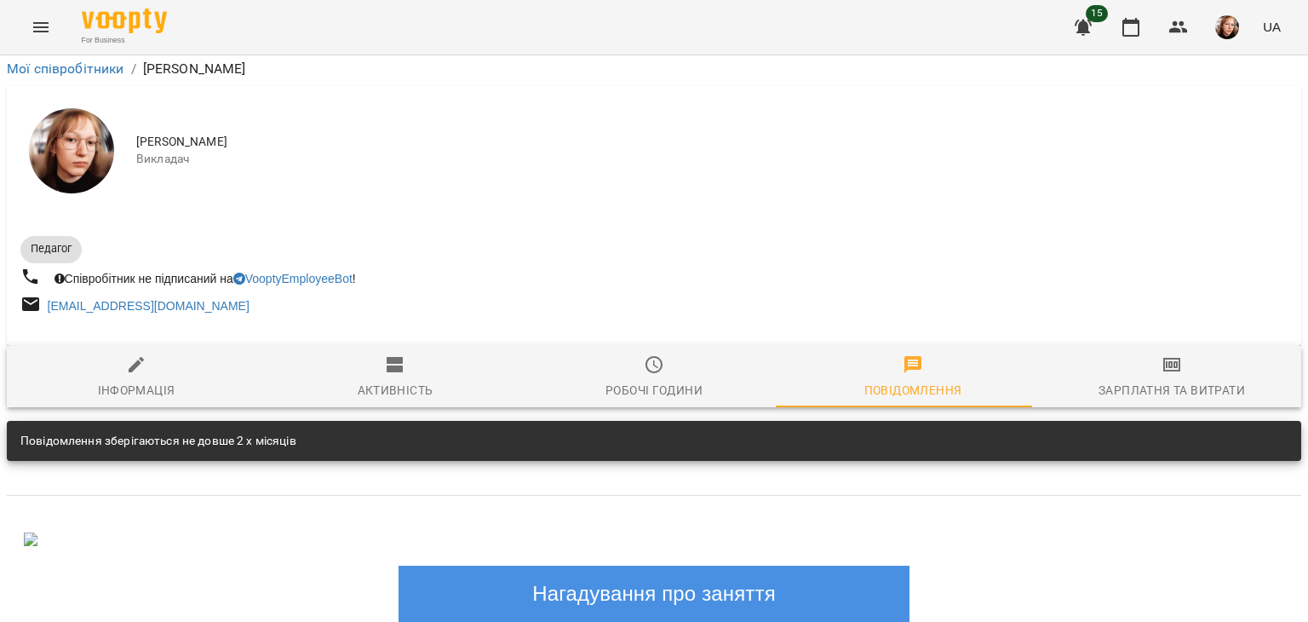
click at [1081, 26] on icon "button" at bounding box center [1083, 28] width 17 height 16
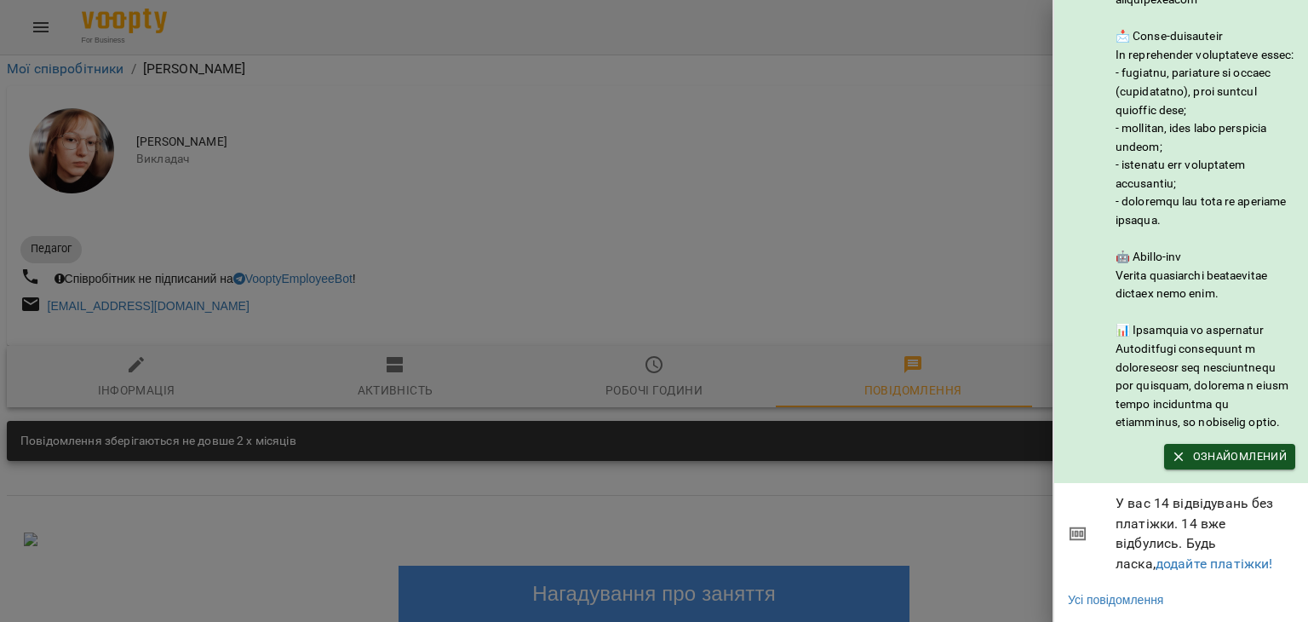
scroll to position [227, 0]
click at [933, 276] on div at bounding box center [654, 311] width 1308 height 622
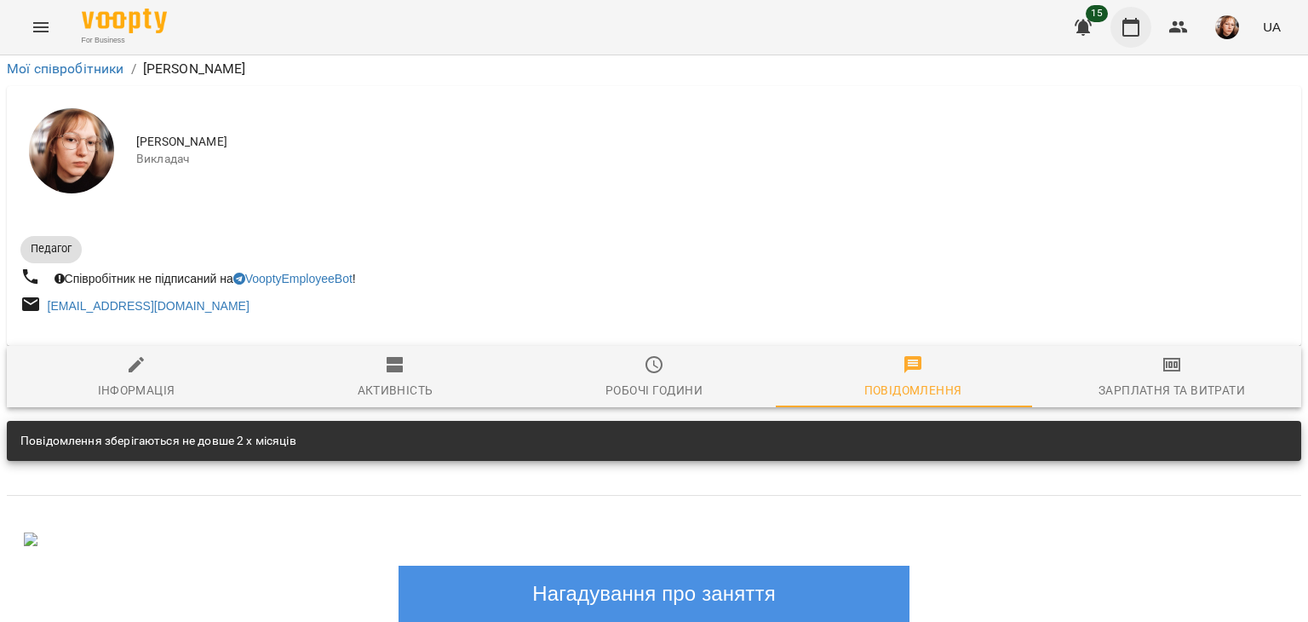
click at [1136, 28] on icon "button" at bounding box center [1131, 27] width 20 height 20
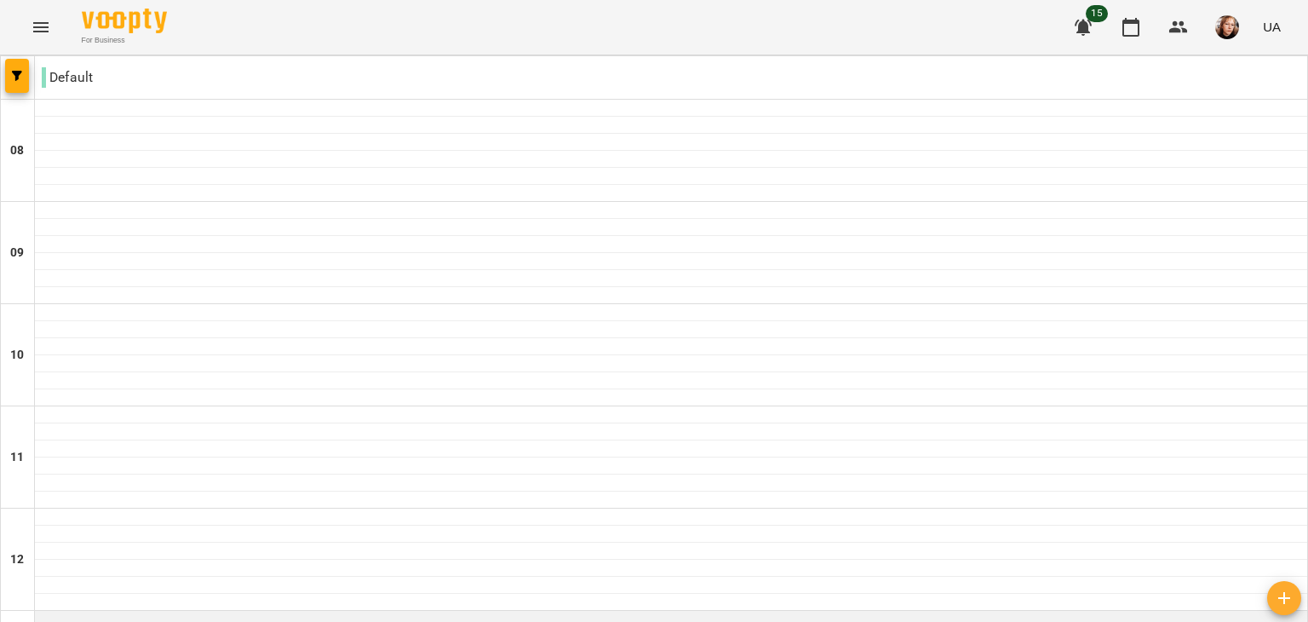
scroll to position [341, 0]
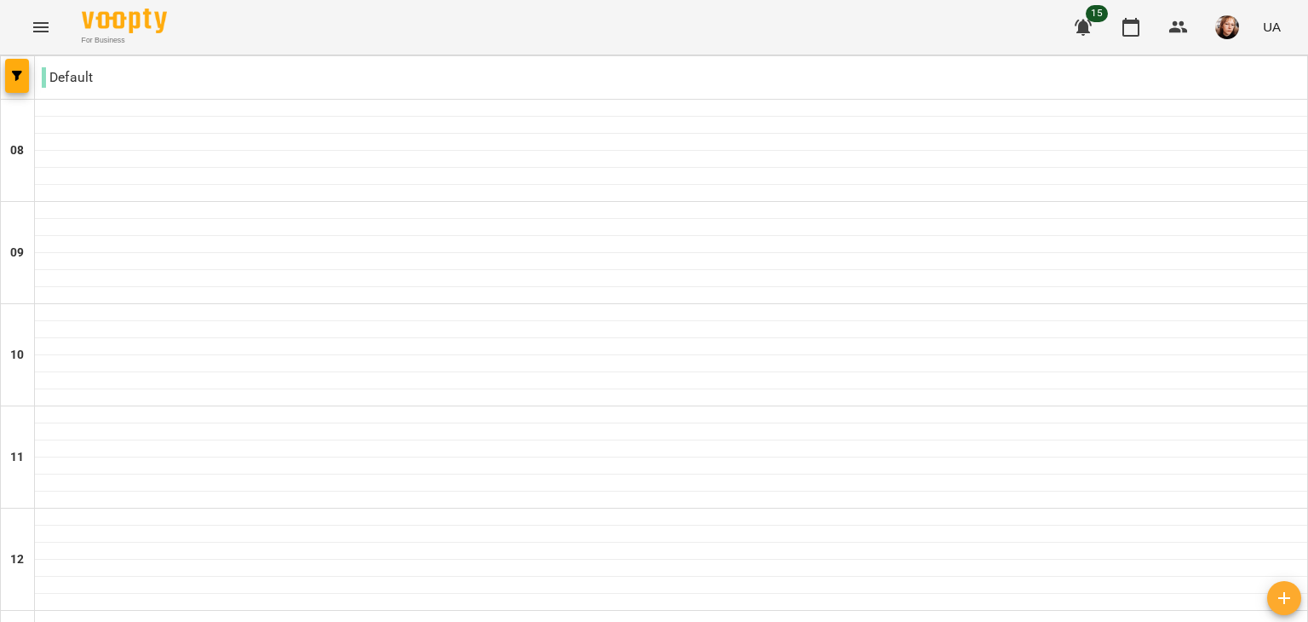
type input "**********"
click at [6, 81] on button "button" at bounding box center [17, 76] width 24 height 34
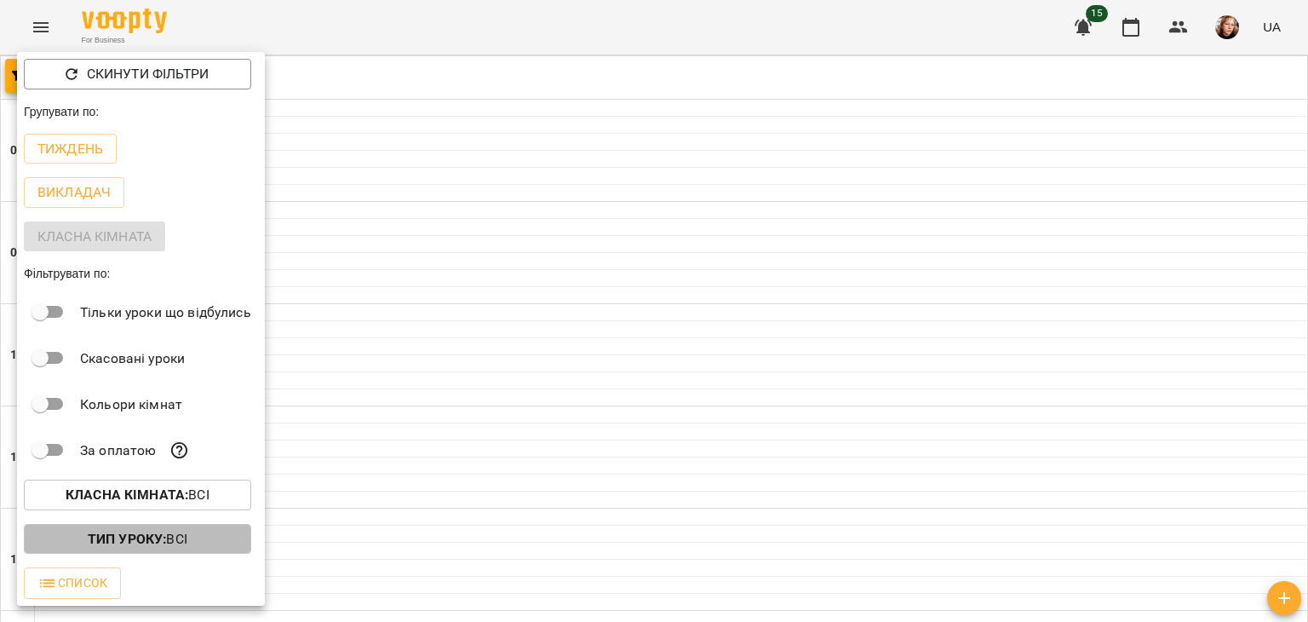
click at [118, 539] on b "Тип Уроку :" at bounding box center [127, 538] width 78 height 16
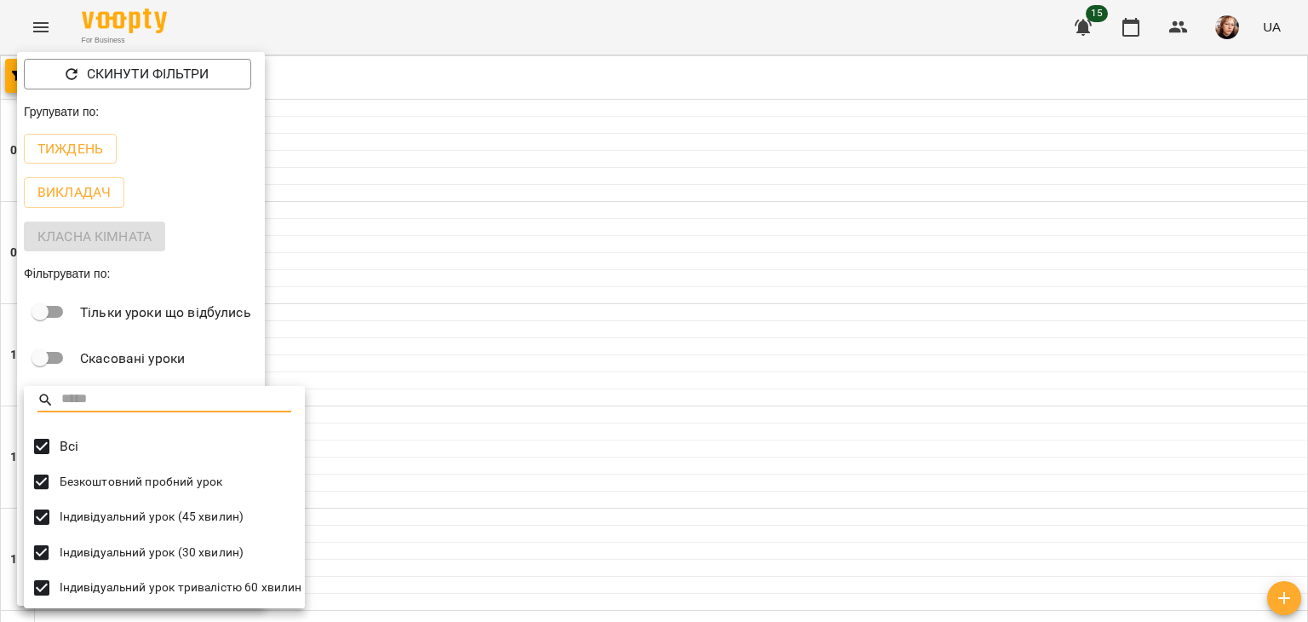
scroll to position [3, 0]
click at [254, 328] on div at bounding box center [654, 311] width 1308 height 622
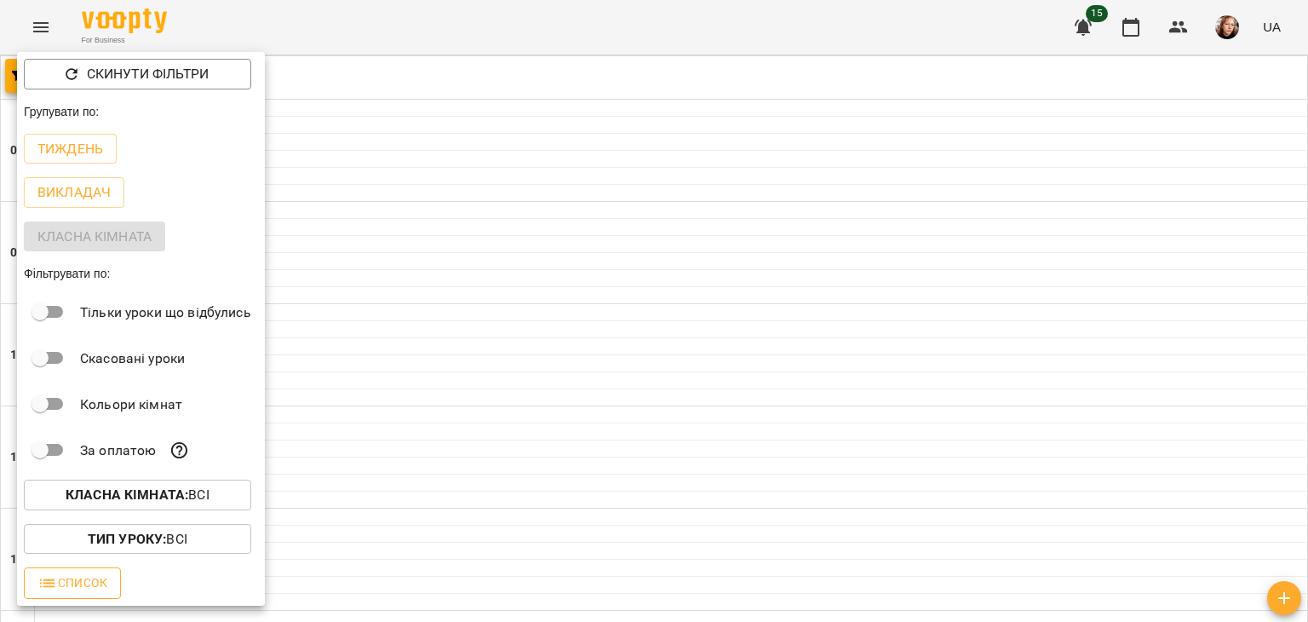
click at [109, 579] on button "Список" at bounding box center [72, 582] width 97 height 31
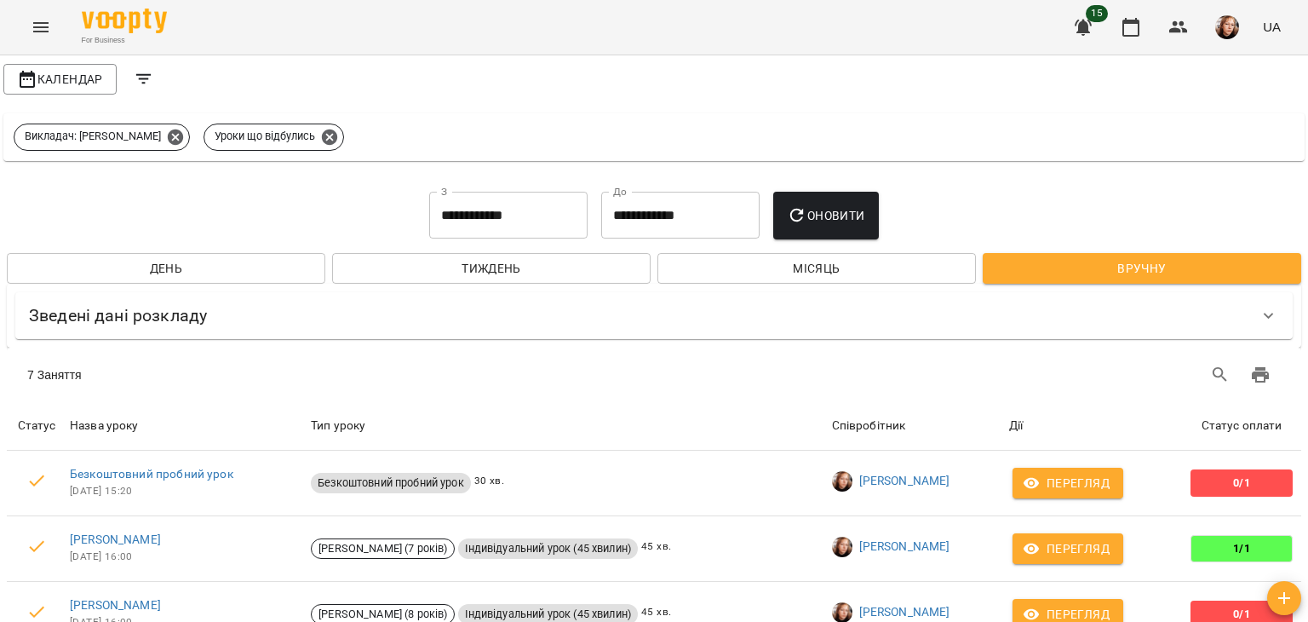
scroll to position [246, 0]
drag, startPoint x: 547, startPoint y: 131, endPoint x: 375, endPoint y: 102, distance: 174.4
click at [375, 347] on div "7 Заняття" at bounding box center [654, 374] width 1294 height 54
click at [1128, 26] on icon "button" at bounding box center [1131, 27] width 20 height 20
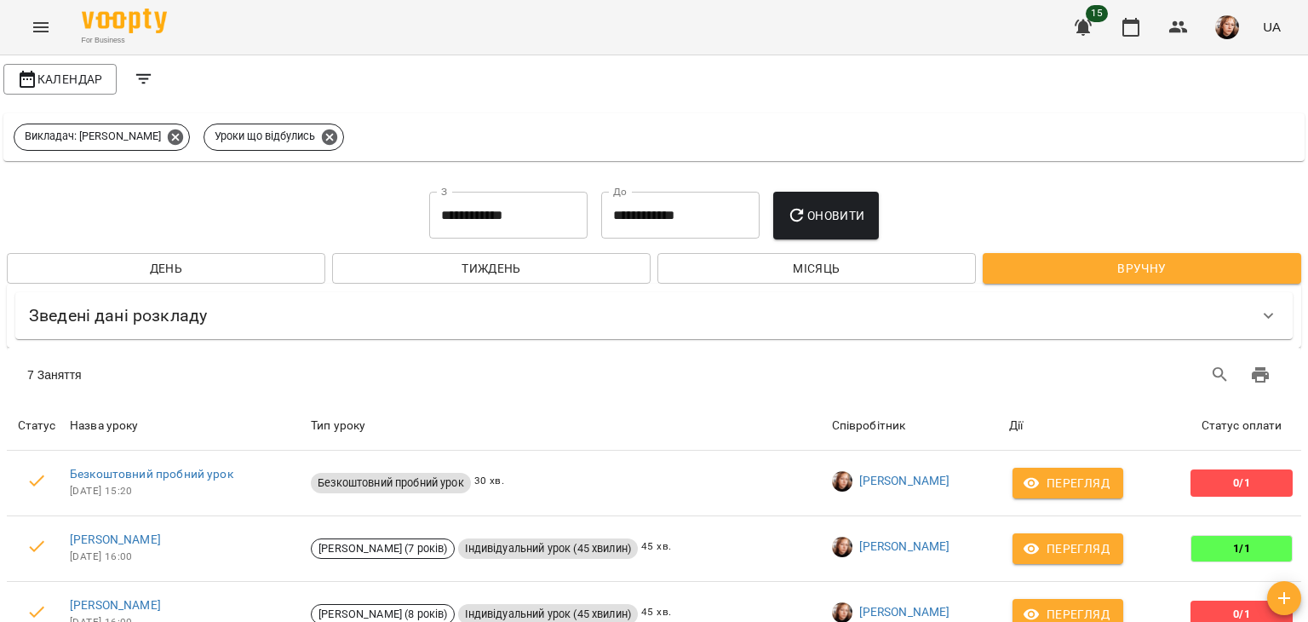
click at [699, 347] on div "7 Заняття" at bounding box center [654, 374] width 1294 height 54
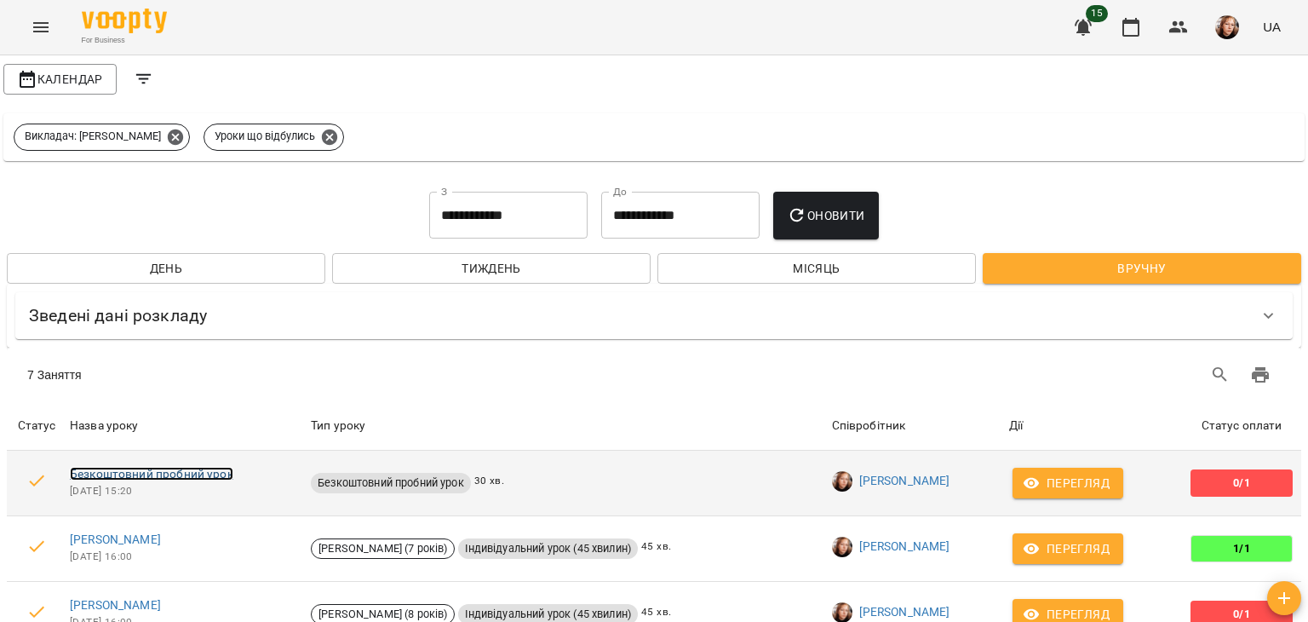
click at [201, 467] on link "Безкоштовний пробний урок" at bounding box center [151, 474] width 163 height 14
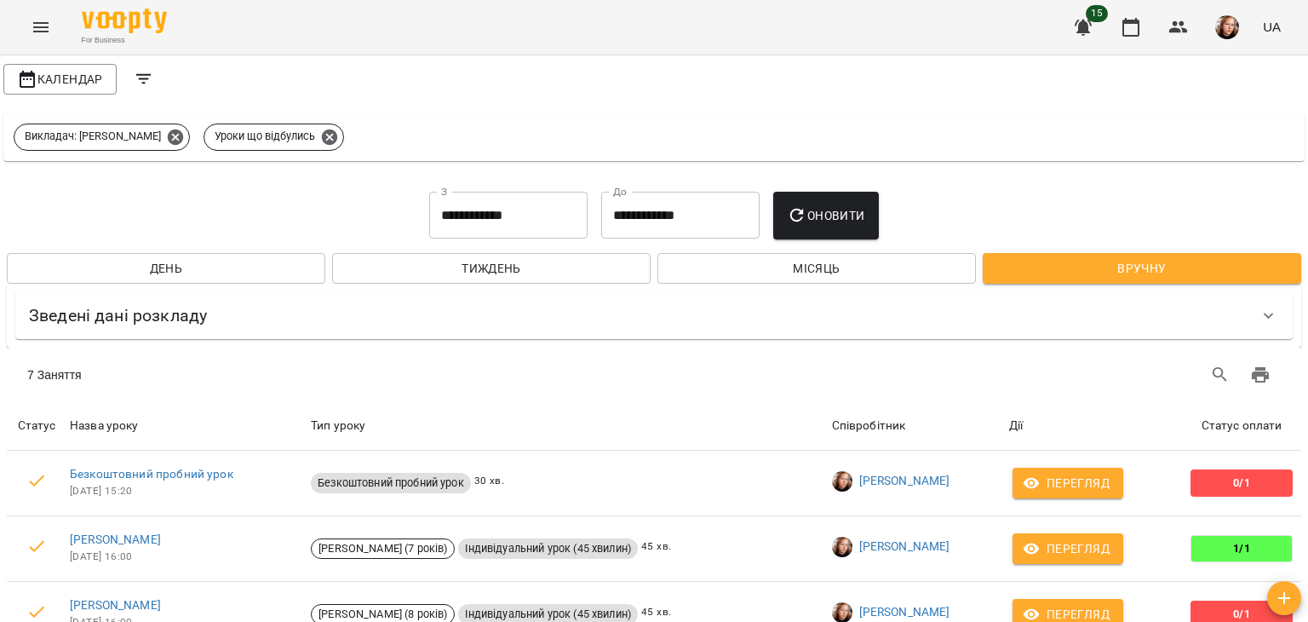
scroll to position [331, 0]
